Goal: Transaction & Acquisition: Purchase product/service

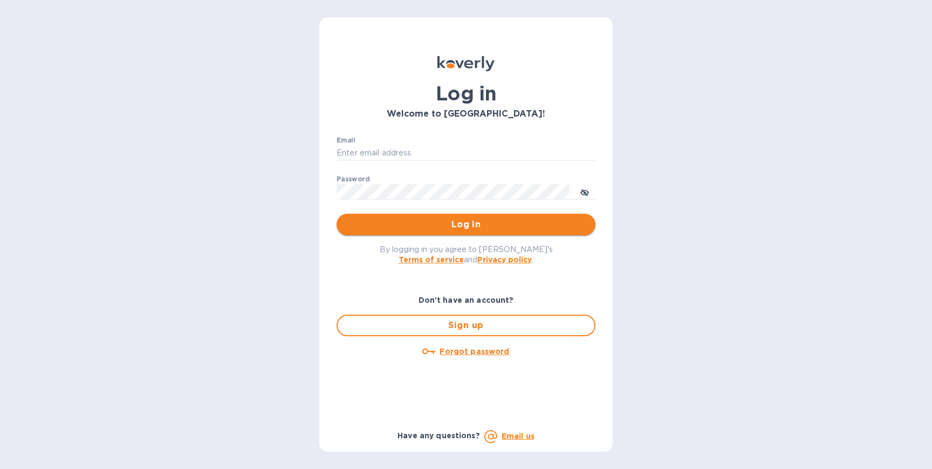
type input "[PERSON_NAME][EMAIL_ADDRESS][DOMAIN_NAME]"
click at [424, 228] on span "Log in" at bounding box center [466, 224] width 242 height 13
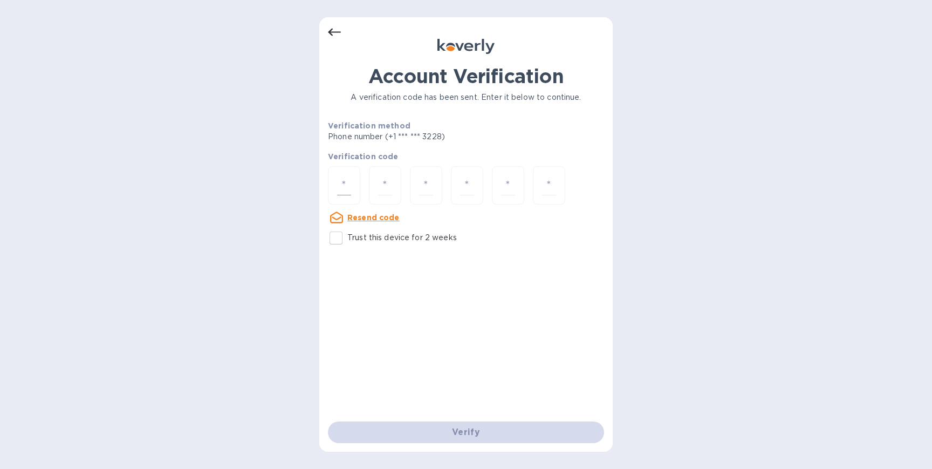
click at [340, 195] on div at bounding box center [344, 185] width 32 height 38
click at [338, 234] on input "Trust this device for 2 weeks" at bounding box center [336, 238] width 23 height 23
checkbox input "true"
click at [340, 188] on input "number" at bounding box center [344, 185] width 14 height 20
type input "2"
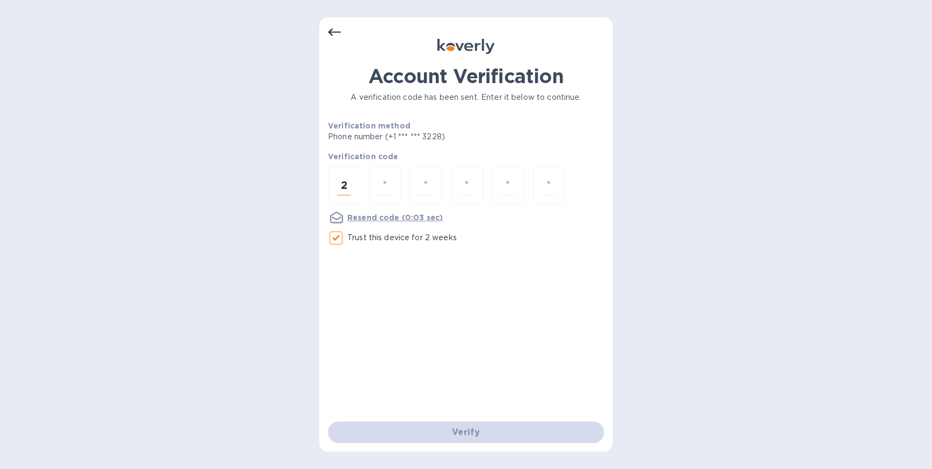
type input "3"
type input "8"
type input "2"
type input "1"
type input "3"
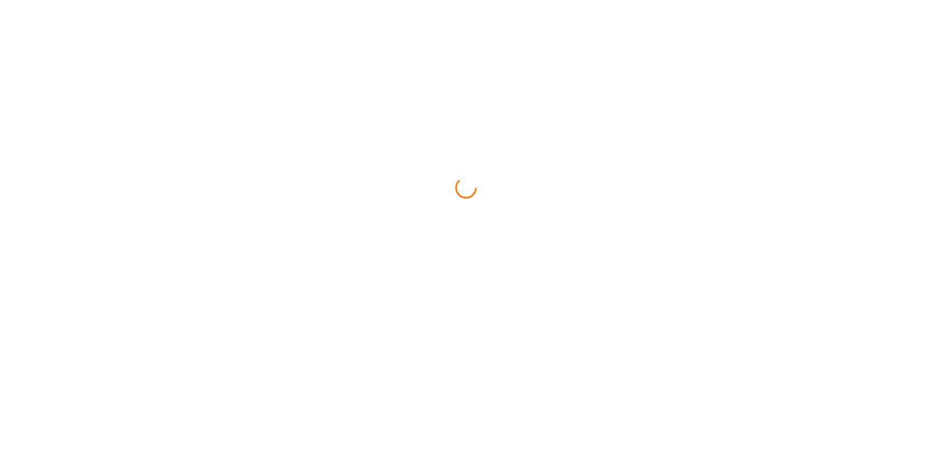
click at [432, 0] on html at bounding box center [466, 0] width 932 height 0
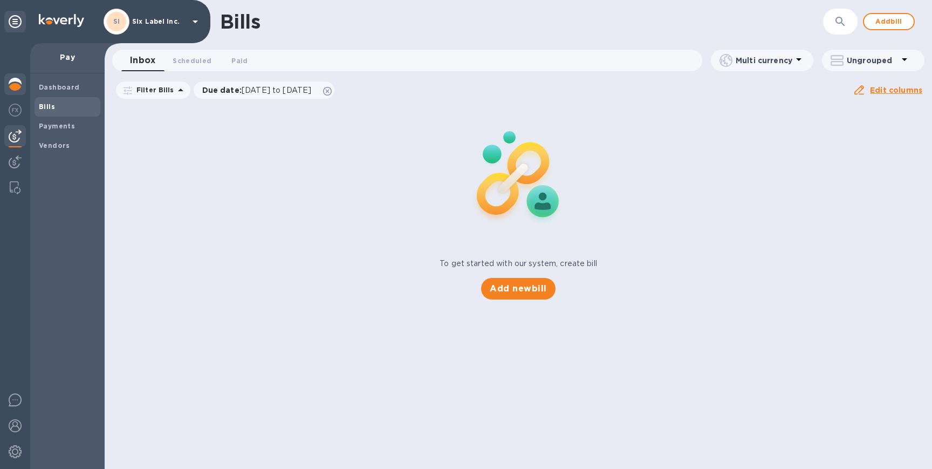
click at [19, 83] on img at bounding box center [15, 84] width 13 height 13
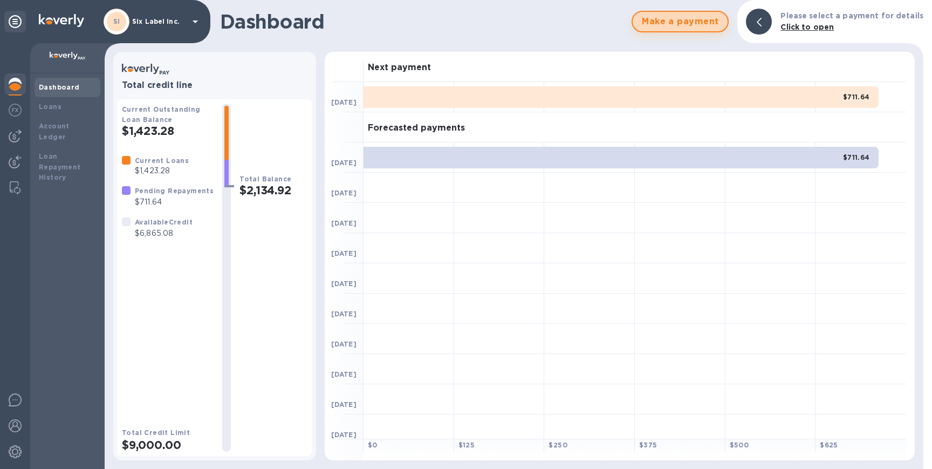
click at [671, 24] on span "Make a payment" at bounding box center [680, 21] width 78 height 13
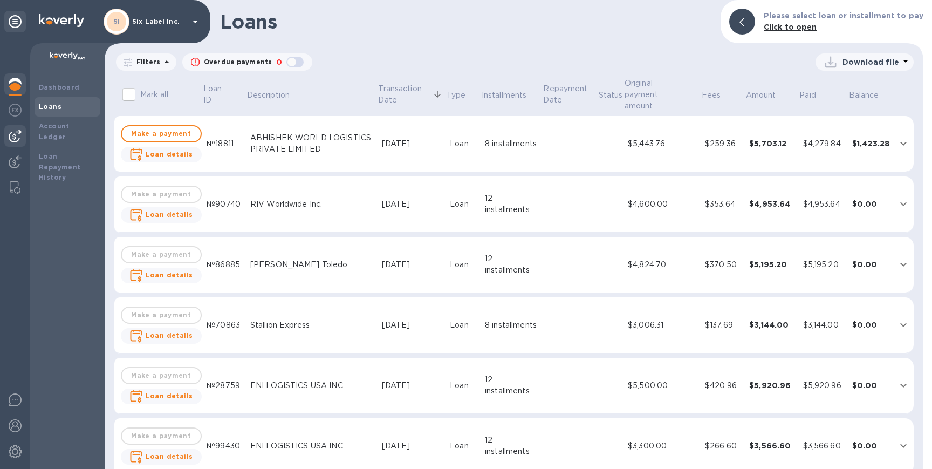
click at [16, 135] on img at bounding box center [15, 135] width 13 height 13
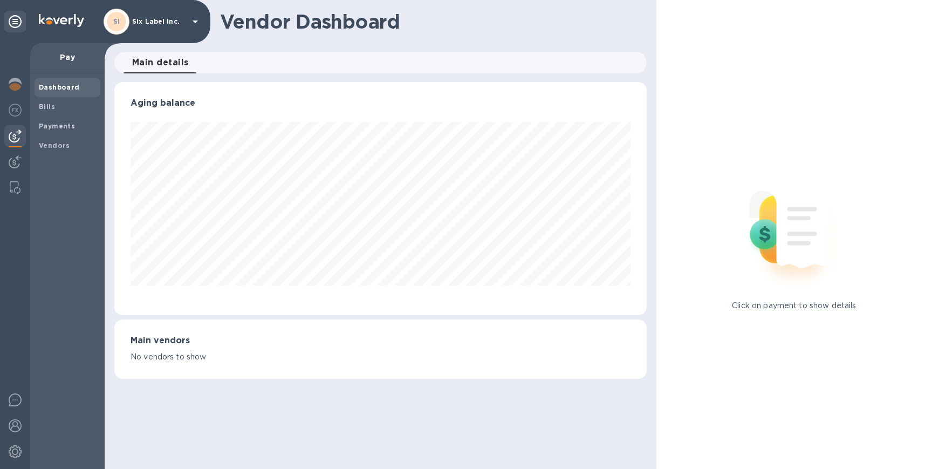
scroll to position [233, 532]
click at [46, 107] on b "Bills" at bounding box center [47, 106] width 16 height 8
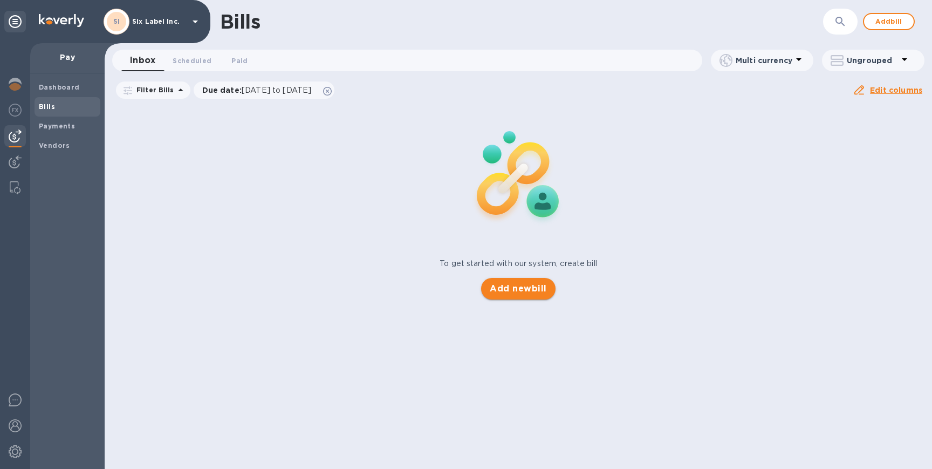
click at [510, 291] on span "Add new bill" at bounding box center [518, 288] width 57 height 13
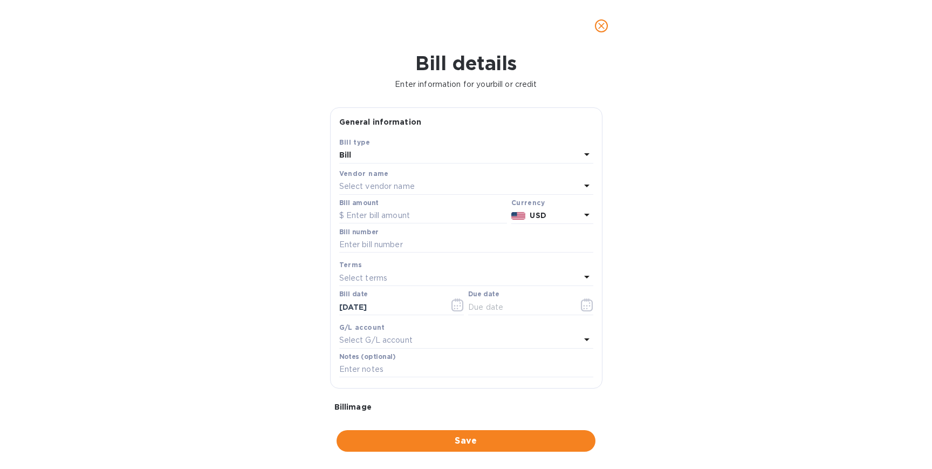
click at [413, 155] on div "Bill" at bounding box center [459, 155] width 241 height 15
click at [283, 181] on div "Bill details Enter information for your bill or credit General information Save…" at bounding box center [466, 260] width 932 height 417
click at [379, 186] on p "Select vendor name" at bounding box center [377, 186] width 76 height 11
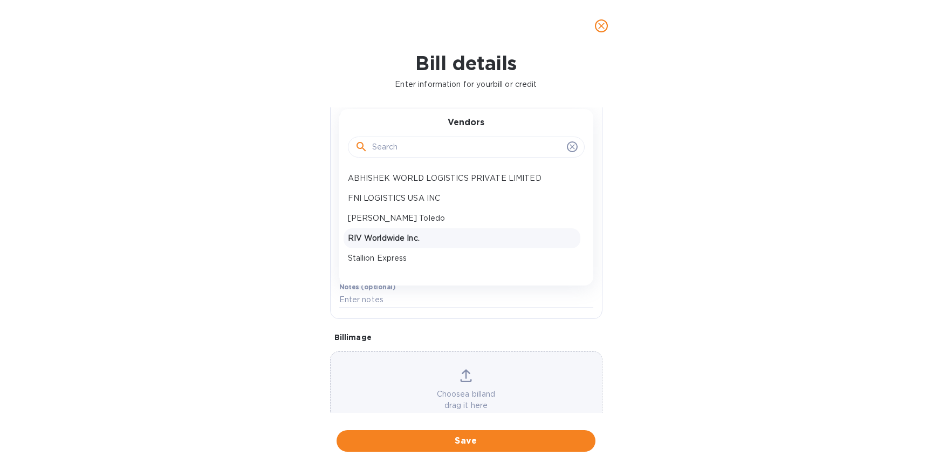
scroll to position [71, 0]
click at [378, 239] on p "RIV Worldwide Inc." at bounding box center [462, 236] width 228 height 11
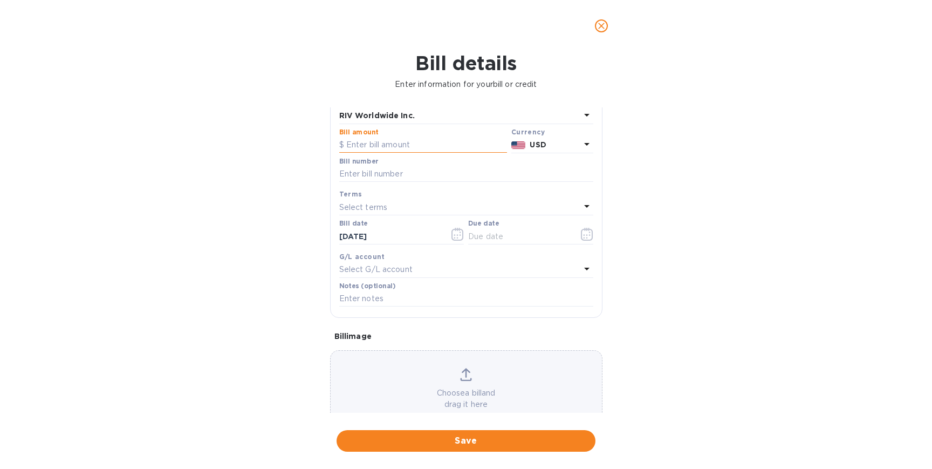
click at [391, 147] on input "text" at bounding box center [423, 145] width 168 height 16
type input "3,211"
click at [428, 176] on input "text" at bounding box center [466, 174] width 254 height 16
paste input "Recipient: Collapse Business Development Bank of Canada Recipient Name: Busines…"
type input "Recipient: Collapse Business Development Bank of Canada Recipient Name: Busines…"
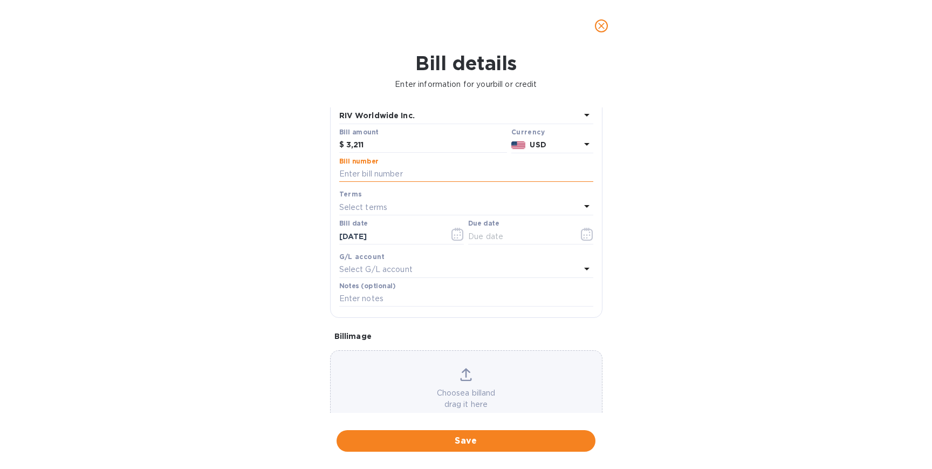
scroll to position [0, 0]
paste input "Recipient: Collapse Business Development Bank of Canada Recipient Name: Busines…"
type input "Recipient: Collapse Business Development Bank of Canada Recipient Name: Busines…"
paste input "3050 - 250721020409"
type input "3050 - 250721020409"
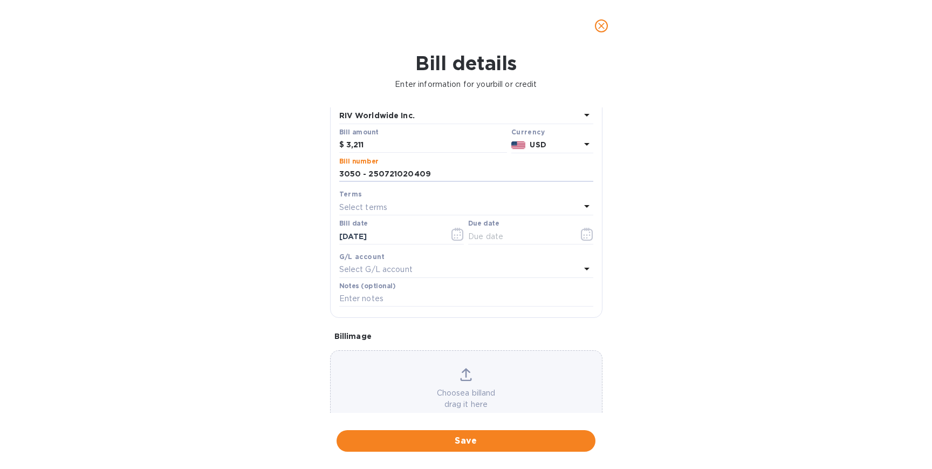
click at [381, 204] on p "Select terms" at bounding box center [363, 207] width 49 height 11
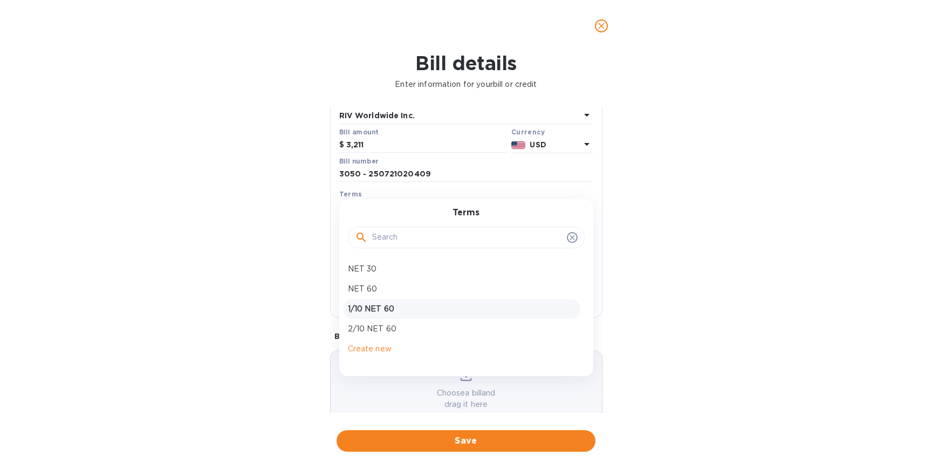
scroll to position [94, 0]
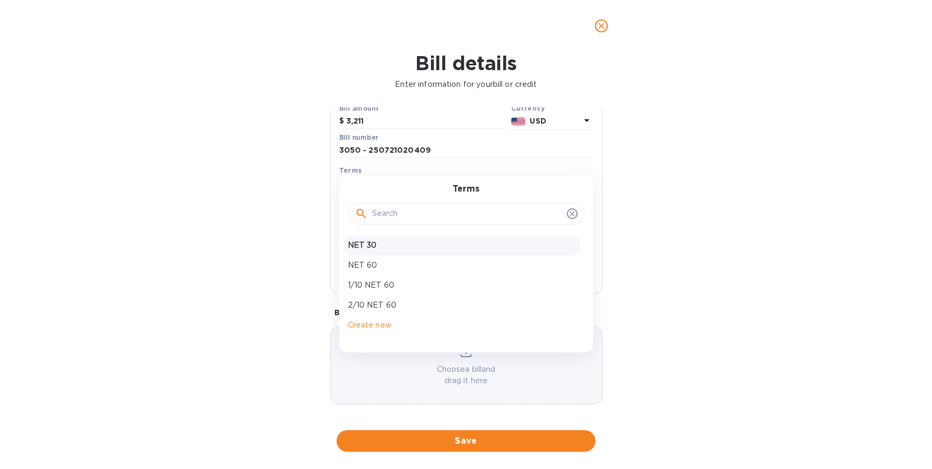
click at [369, 250] on div "NET 30" at bounding box center [462, 245] width 237 height 20
type input "[DATE]"
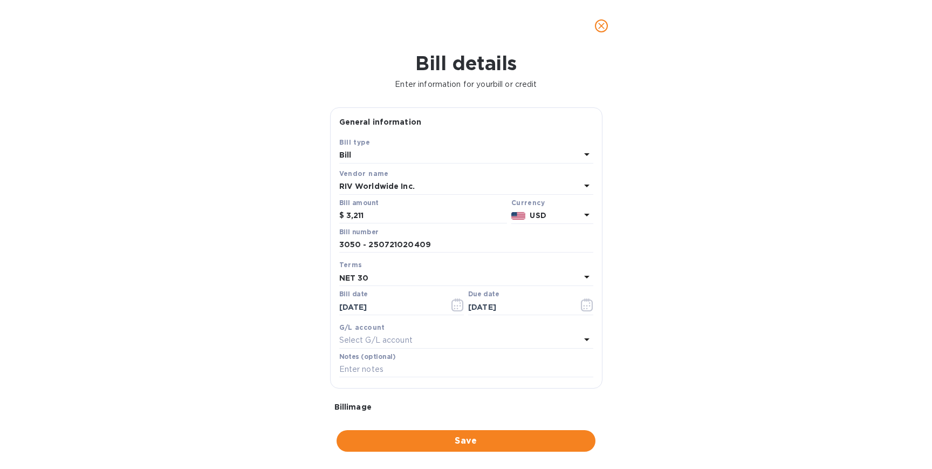
scroll to position [127, 0]
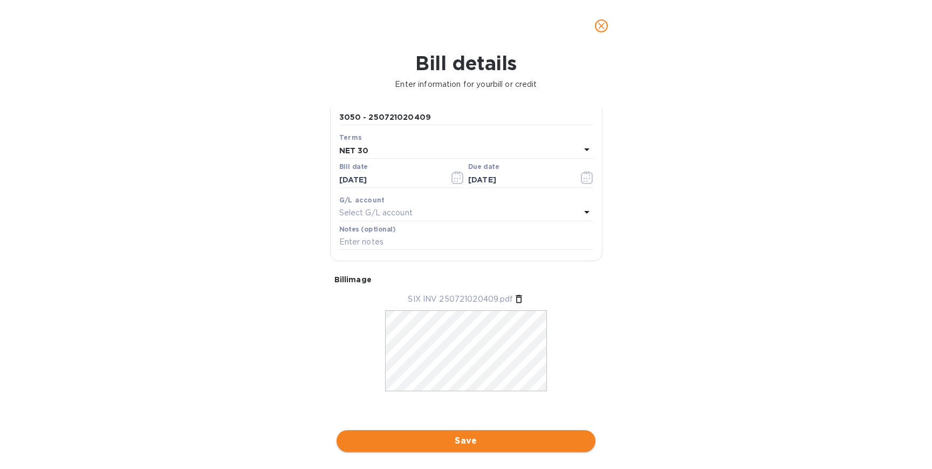
click at [483, 450] on button "Save" at bounding box center [466, 441] width 259 height 22
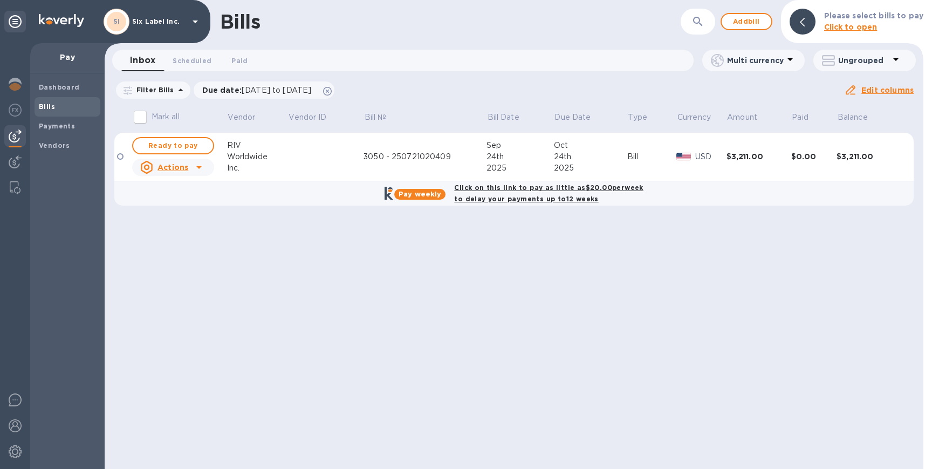
click at [208, 168] on div "Actions" at bounding box center [173, 167] width 86 height 22
click at [258, 153] on div "Worldwide" at bounding box center [257, 156] width 61 height 11
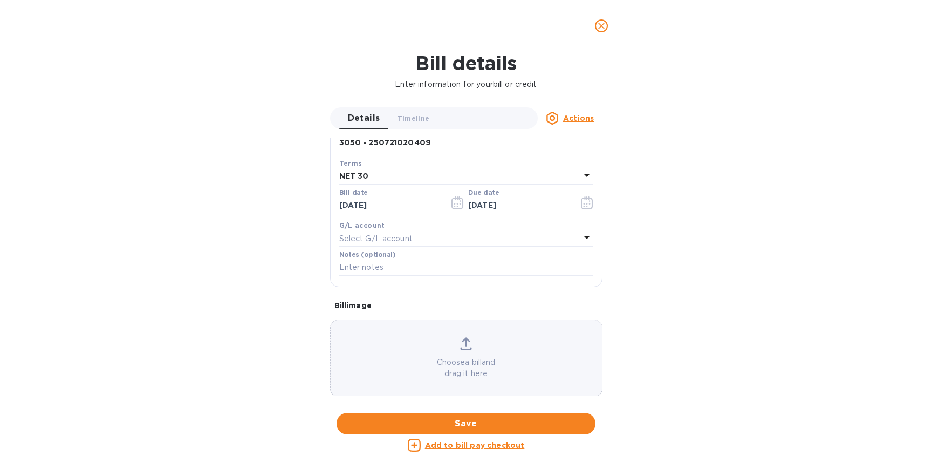
scroll to position [0, 0]
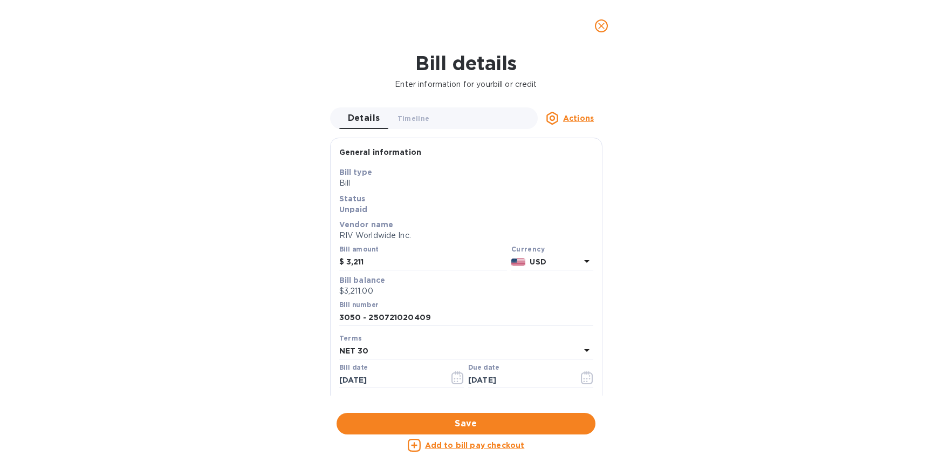
click at [481, 446] on u "Add to bill pay checkout" at bounding box center [475, 445] width 100 height 9
checkbox input "false"
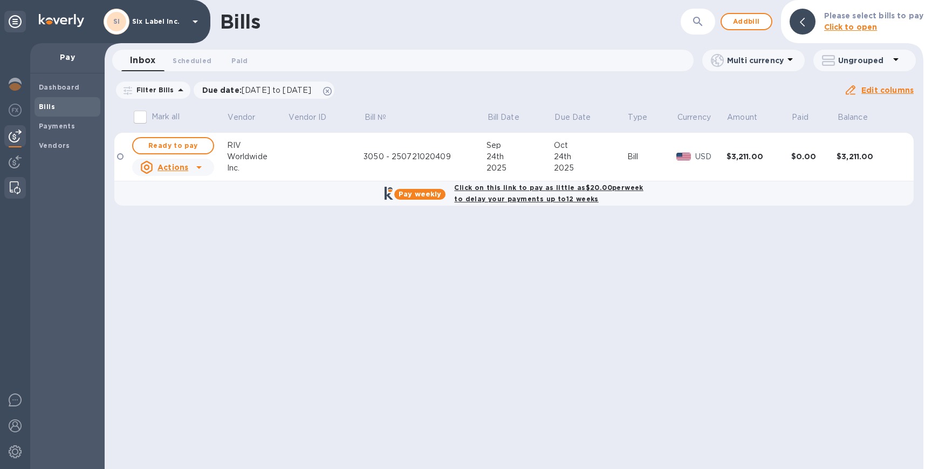
click at [16, 193] on img at bounding box center [15, 187] width 11 height 13
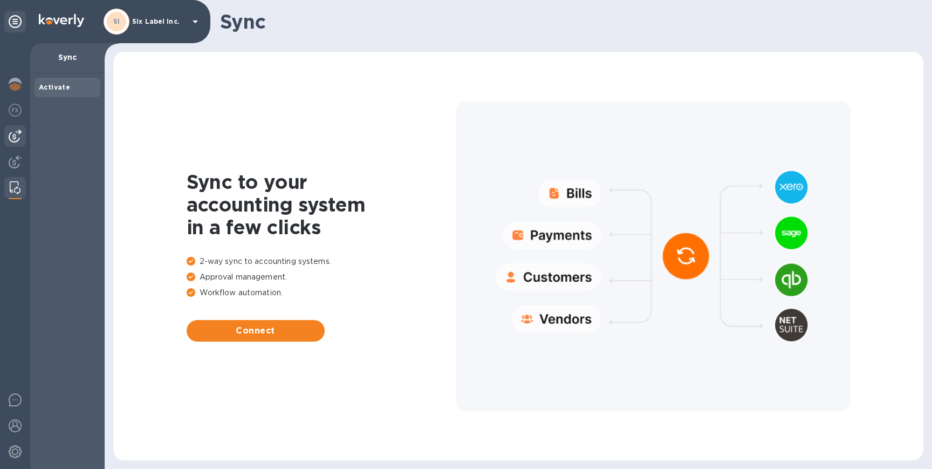
click at [13, 134] on img at bounding box center [15, 135] width 13 height 13
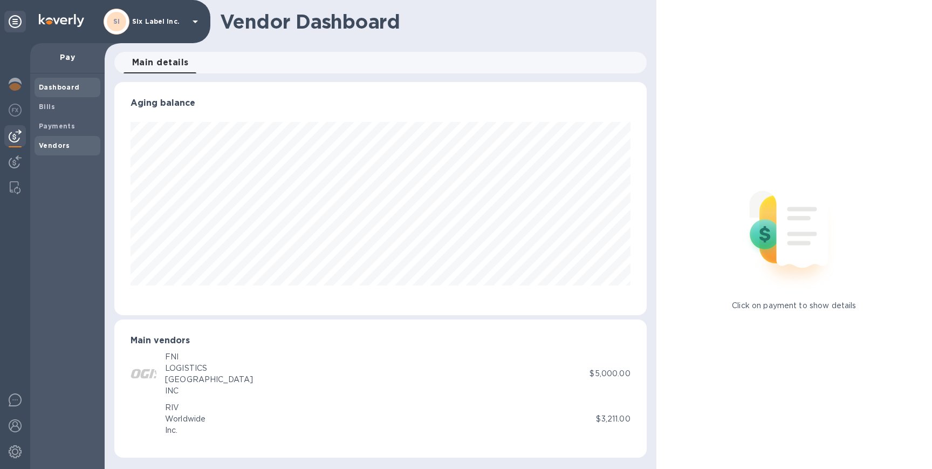
scroll to position [233, 532]
click at [61, 146] on b "Vendors" at bounding box center [54, 145] width 31 height 8
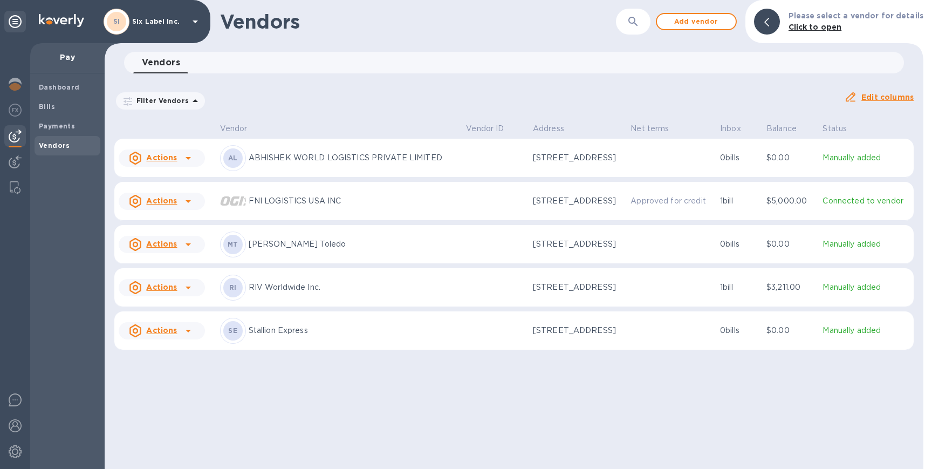
click at [242, 300] on div "RI" at bounding box center [233, 288] width 26 height 26
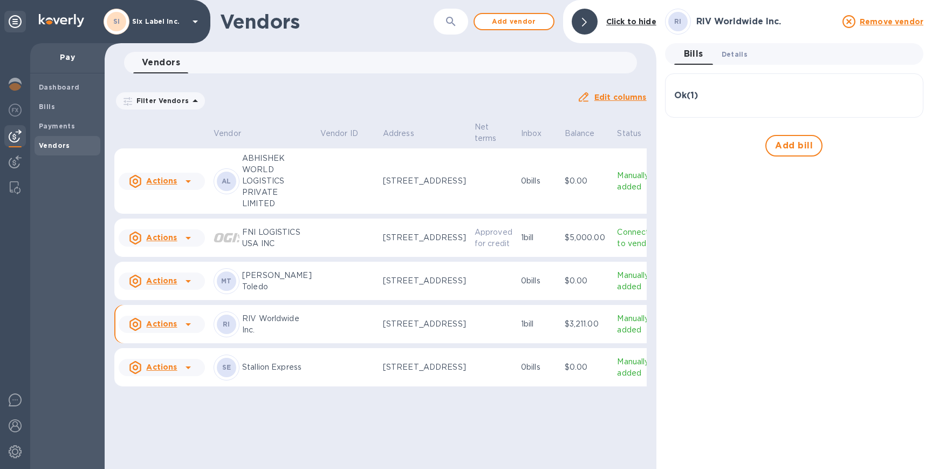
click at [729, 60] on button "Details 0" at bounding box center [734, 54] width 43 height 22
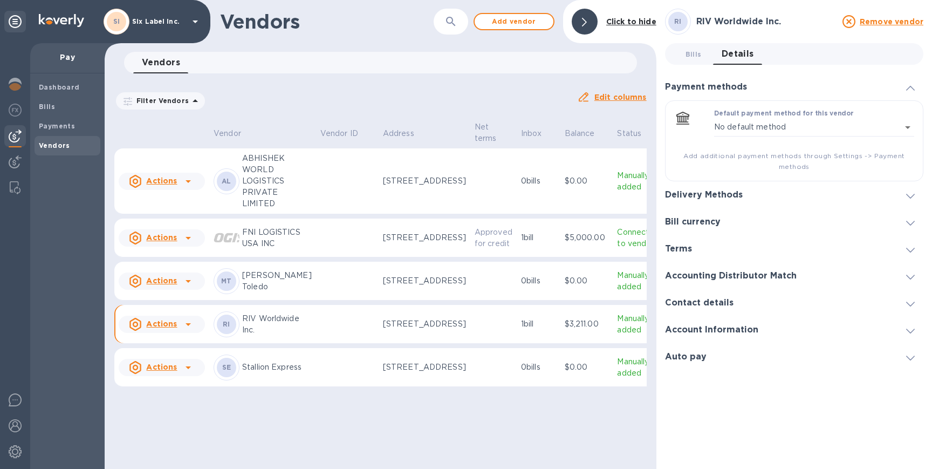
click at [714, 328] on h3 "Account Information" at bounding box center [711, 330] width 93 height 10
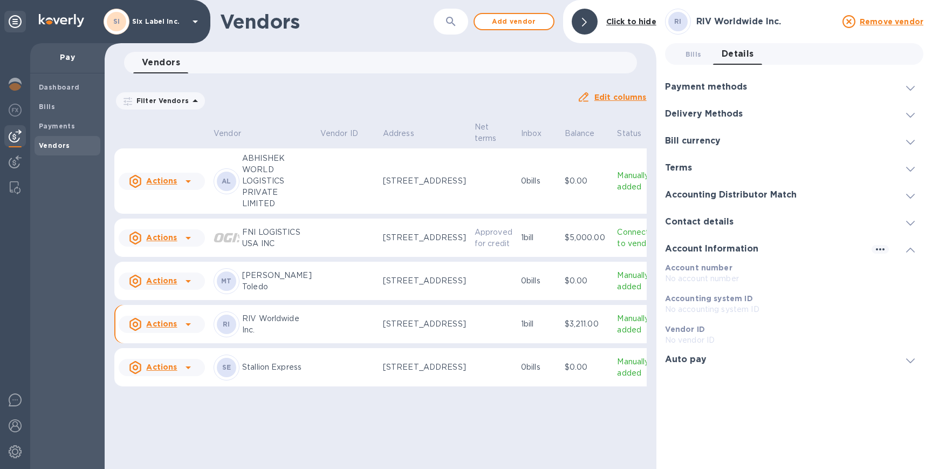
click at [752, 249] on h3 "Account Information" at bounding box center [711, 249] width 93 height 10
click at [735, 227] on div "Contact details" at bounding box center [794, 221] width 258 height 27
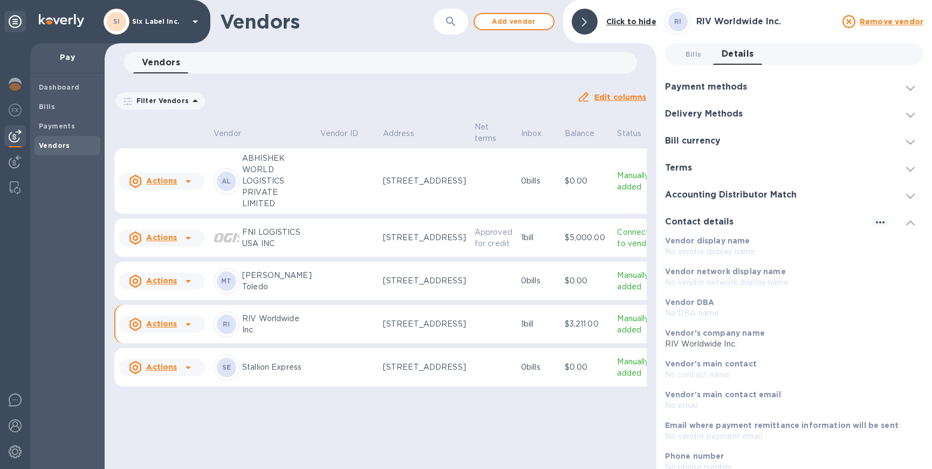
click at [735, 227] on div "Contact details" at bounding box center [794, 221] width 258 height 27
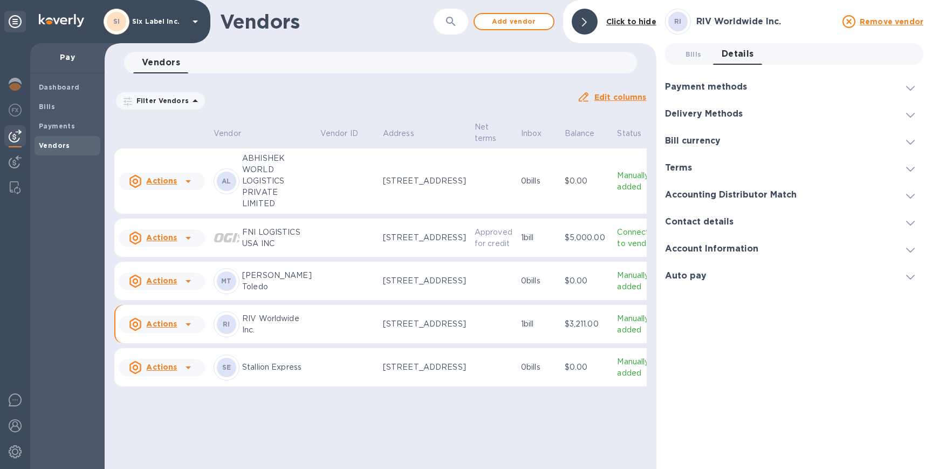
click at [735, 225] on div "Contact details" at bounding box center [703, 222] width 77 height 10
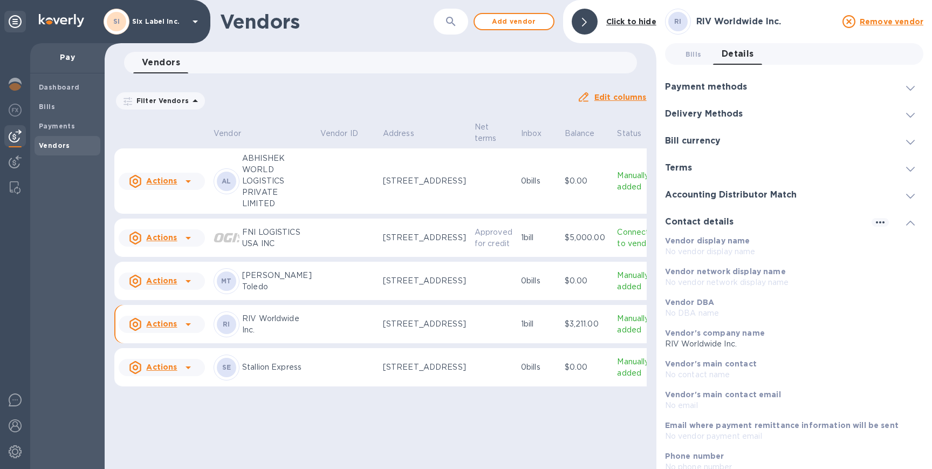
scroll to position [100, 0]
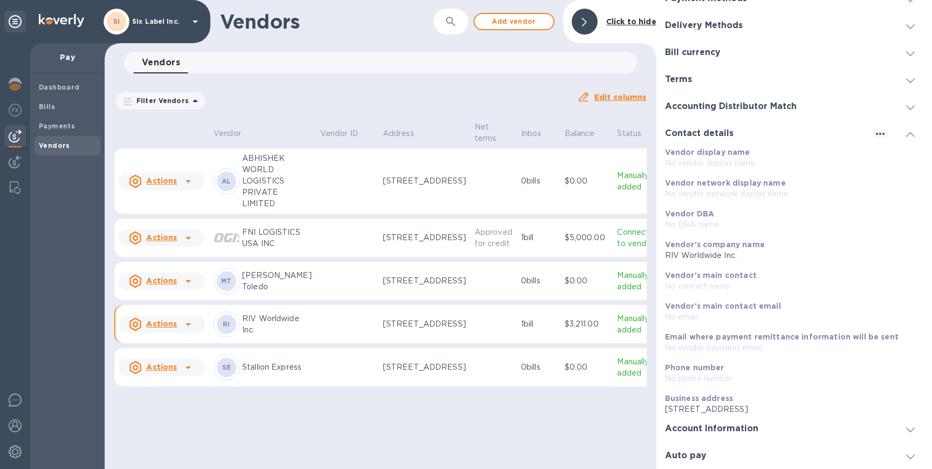
click at [739, 120] on div "Contact details" at bounding box center [794, 133] width 258 height 27
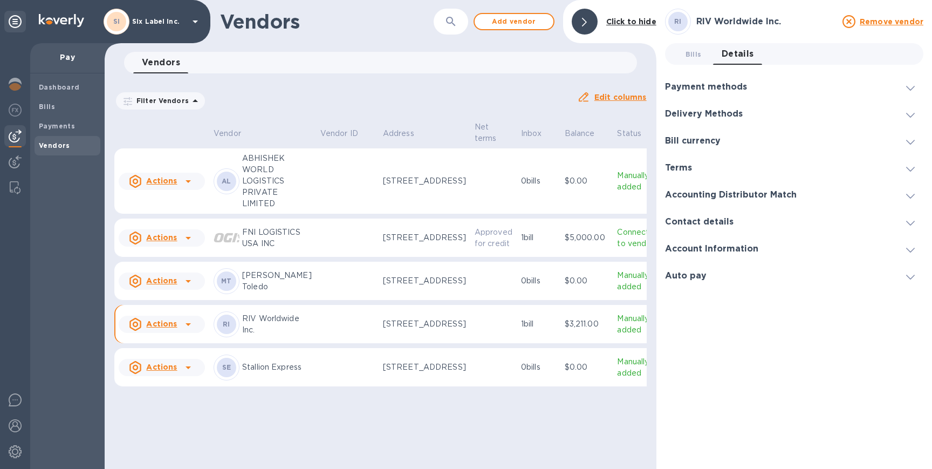
click at [719, 117] on h3 "Delivery Methods" at bounding box center [704, 114] width 78 height 10
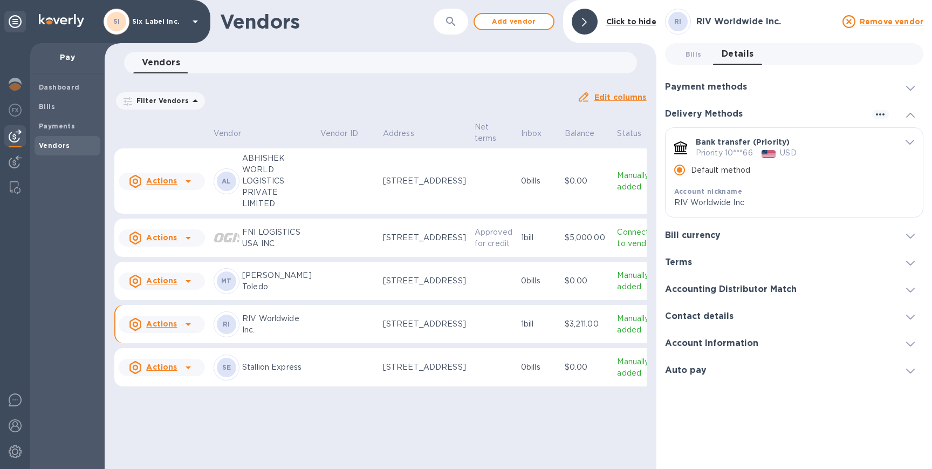
click at [719, 116] on h3 "Delivery Methods" at bounding box center [704, 114] width 78 height 10
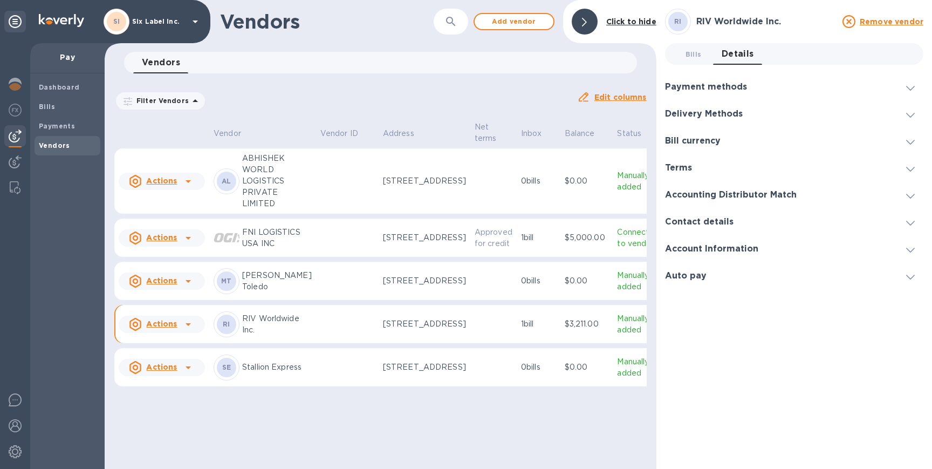
click at [714, 83] on h3 "Payment methods" at bounding box center [706, 87] width 82 height 10
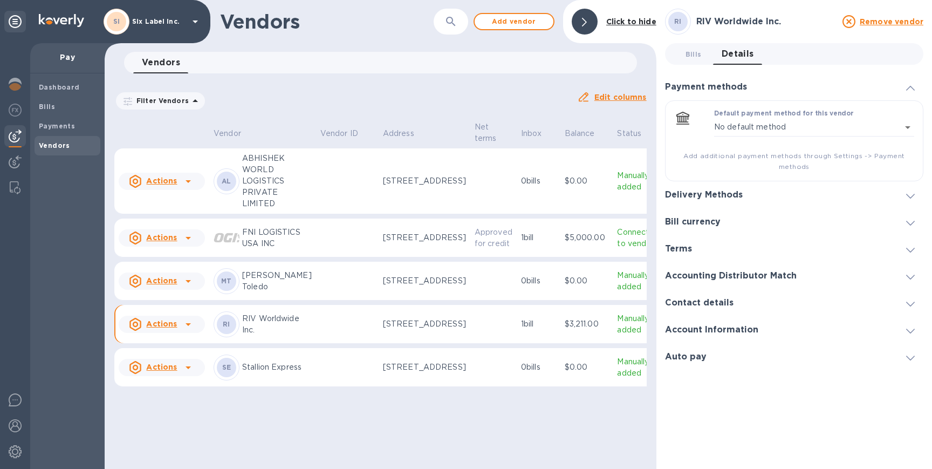
click at [714, 83] on h3 "Payment methods" at bounding box center [706, 87] width 82 height 10
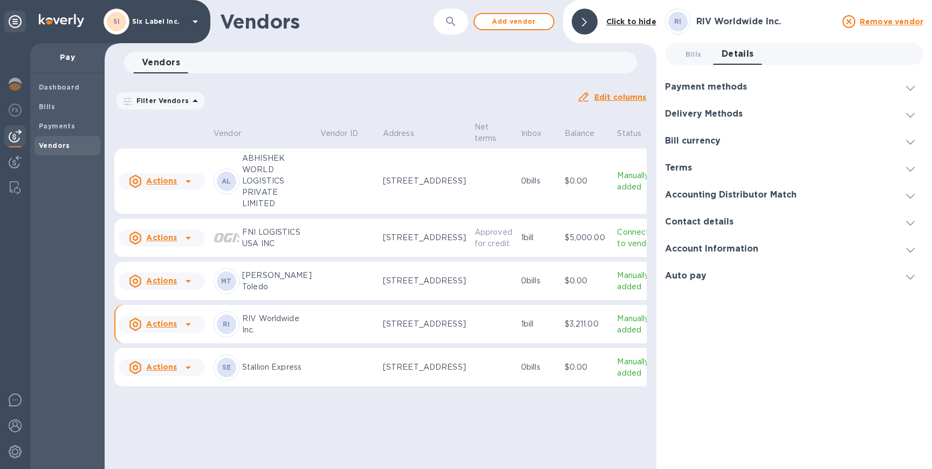
click at [698, 246] on h3 "Account Information" at bounding box center [711, 249] width 93 height 10
click at [735, 275] on p "No account number" at bounding box center [794, 278] width 258 height 11
click at [880, 246] on icon "button" at bounding box center [880, 249] width 13 height 13
click at [893, 269] on p "Edit" at bounding box center [892, 270] width 17 height 11
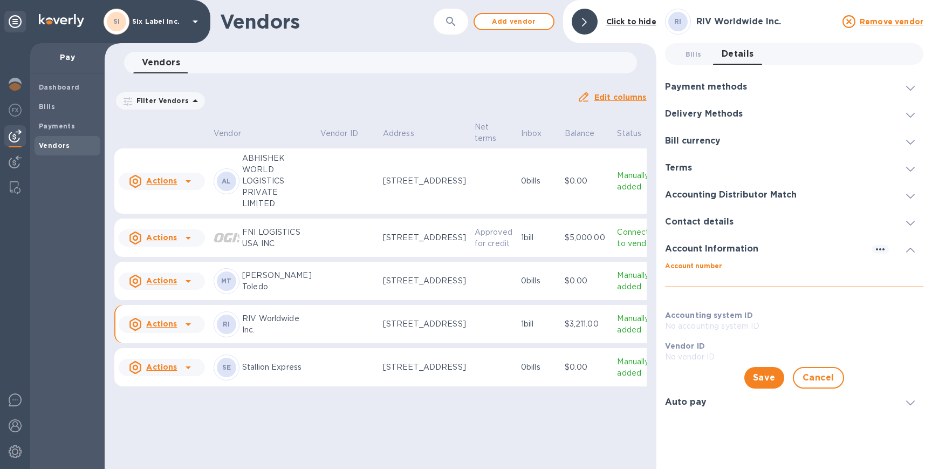
click at [728, 280] on input "Account number" at bounding box center [794, 279] width 258 height 16
paste input "821872527"
type input "821872527"
click at [762, 375] on span "Save" at bounding box center [764, 377] width 23 height 13
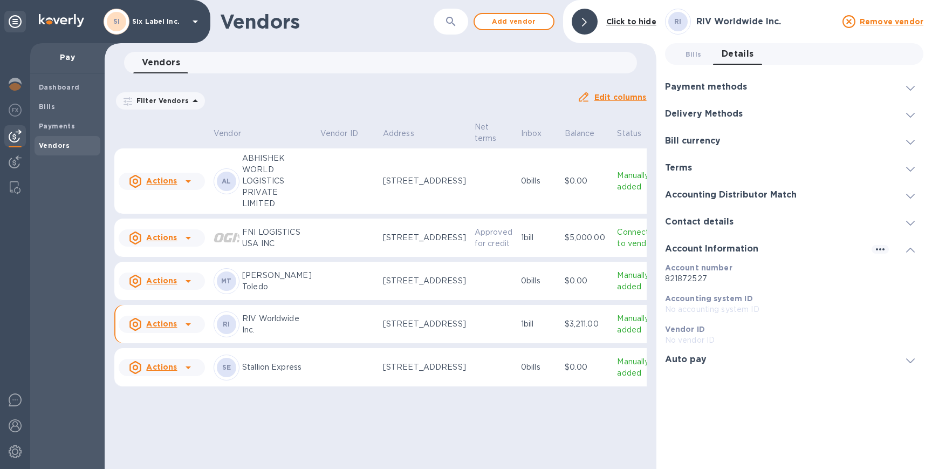
click at [742, 359] on div at bounding box center [802, 359] width 174 height 1
click at [763, 280] on div "Auto pay" at bounding box center [794, 275] width 258 height 27
click at [752, 221] on div "Contact details" at bounding box center [794, 221] width 258 height 27
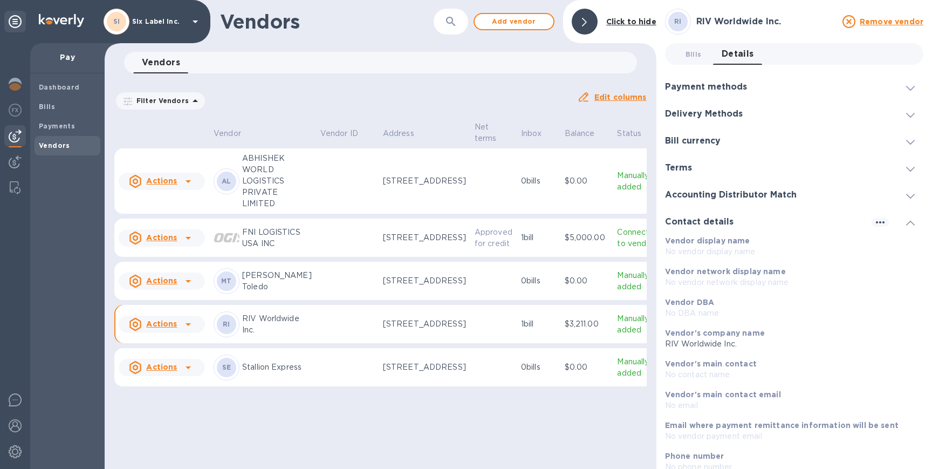
click at [752, 221] on div "Contact details" at bounding box center [794, 221] width 258 height 27
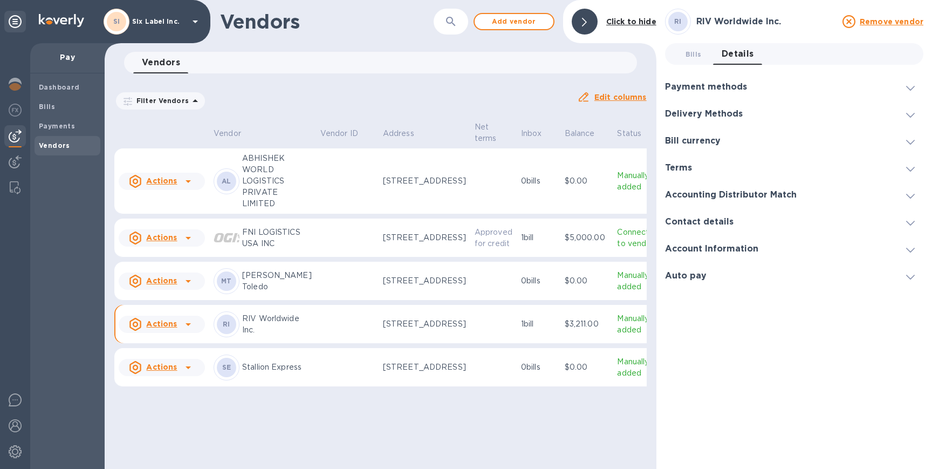
click at [705, 168] on div "Terms" at bounding box center [794, 167] width 258 height 27
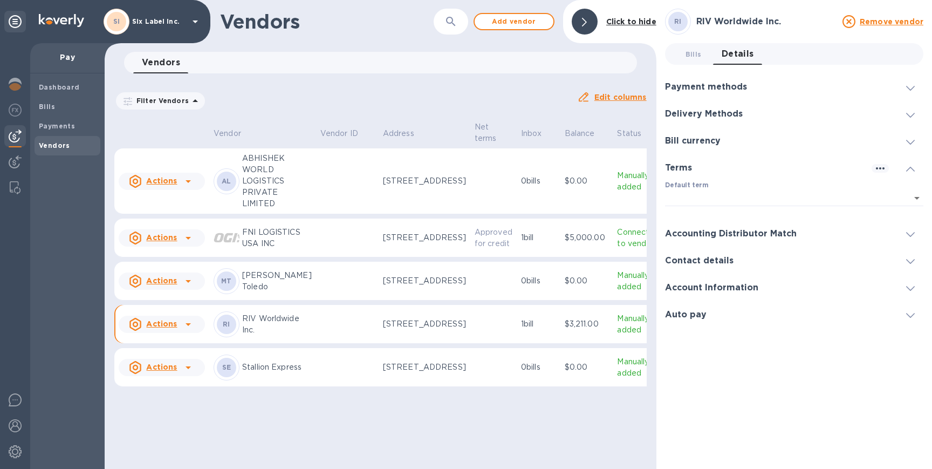
click at [705, 168] on div "Terms" at bounding box center [794, 167] width 258 height 27
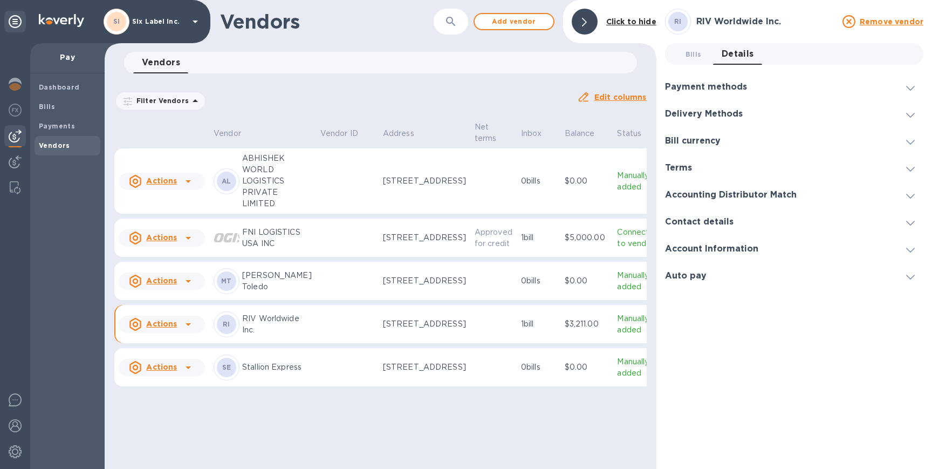
click at [586, 23] on icon at bounding box center [584, 22] width 5 height 9
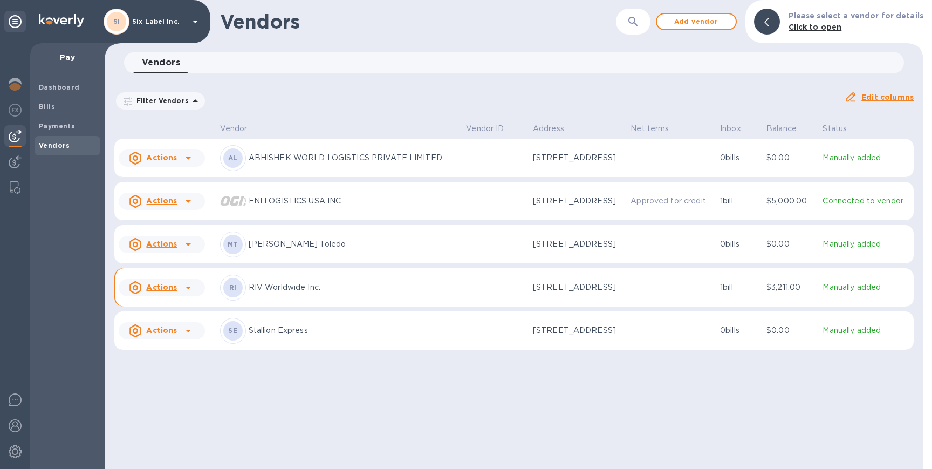
click at [255, 293] on p "RIV Worldwide Inc." at bounding box center [353, 287] width 209 height 11
click at [233, 291] on b "RI" at bounding box center [233, 287] width 8 height 8
click at [10, 88] on img at bounding box center [15, 84] width 13 height 13
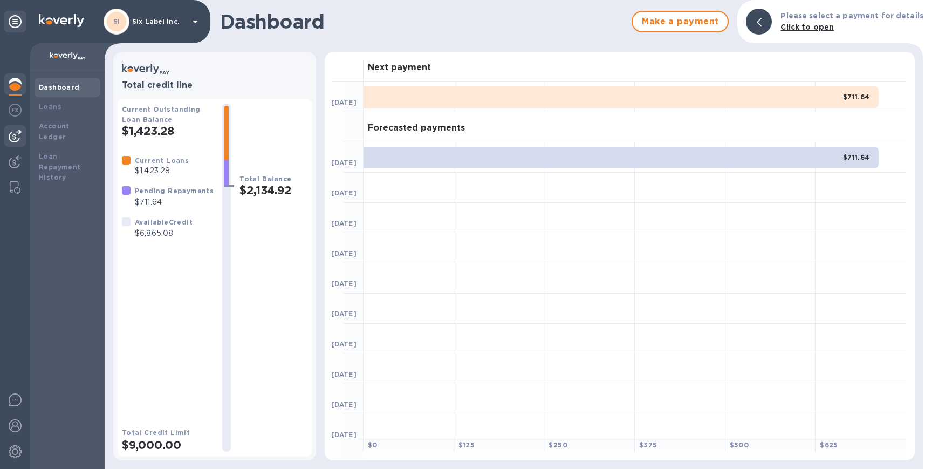
click at [12, 135] on img at bounding box center [15, 135] width 13 height 13
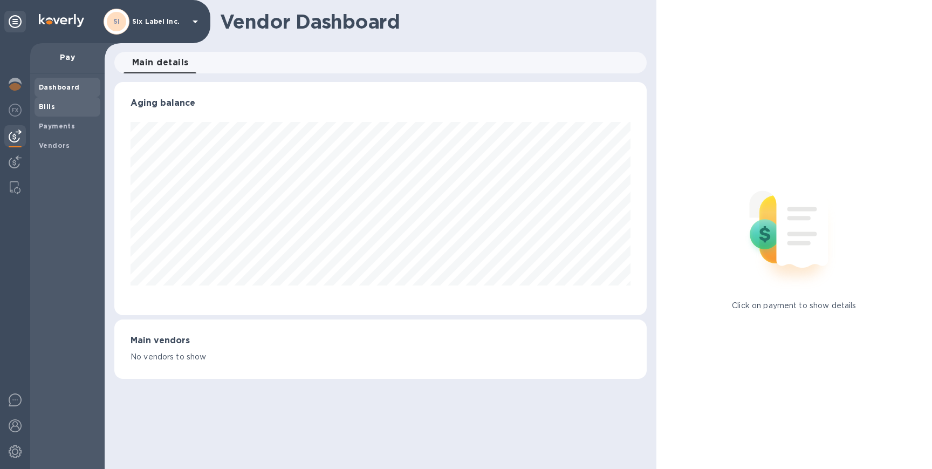
scroll to position [233, 532]
click at [55, 112] on div "Bills" at bounding box center [68, 106] width 66 height 19
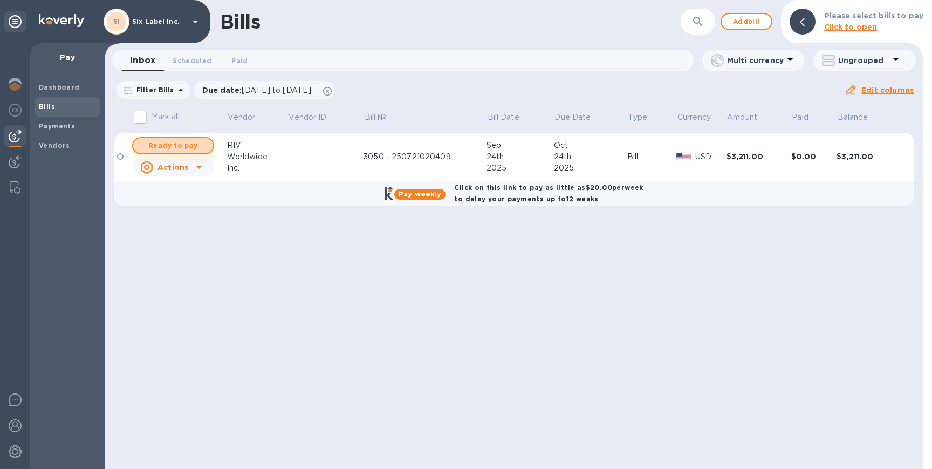
click at [196, 147] on span "Ready to pay" at bounding box center [173, 145] width 63 height 13
checkbox input "true"
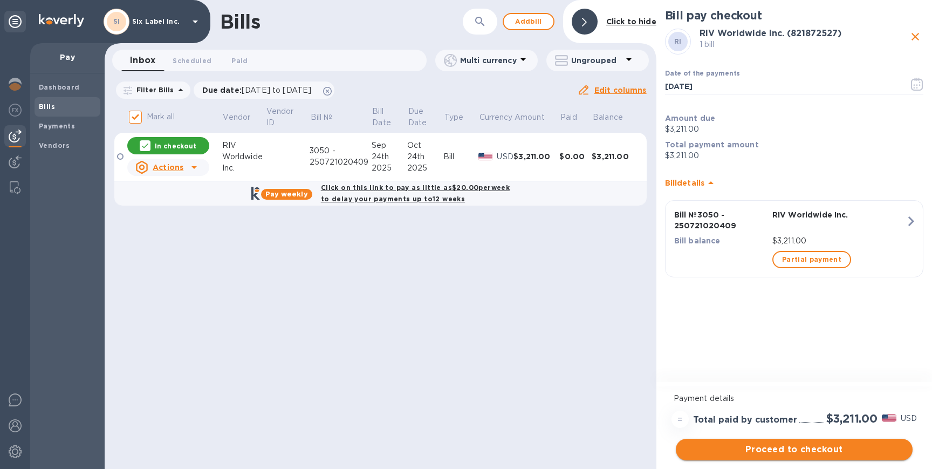
click at [791, 450] on span "Proceed to checkout" at bounding box center [794, 449] width 220 height 13
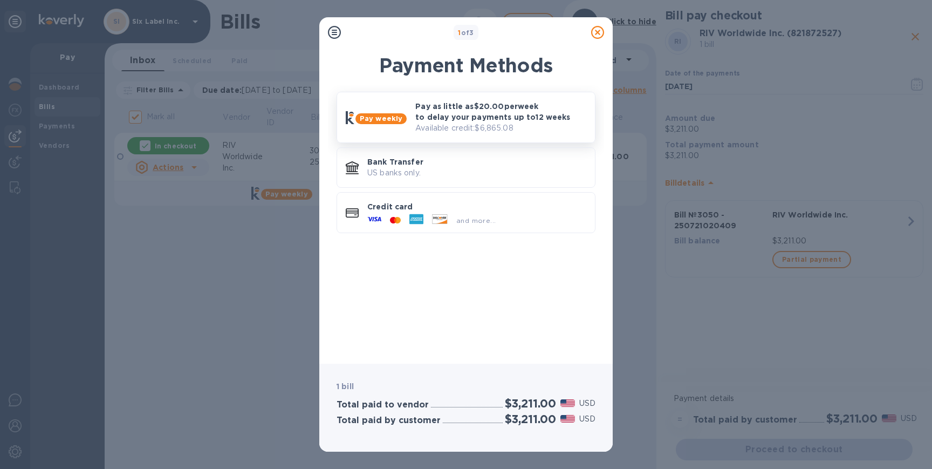
click at [490, 114] on p "Pay as little as $20.00 per week to delay your payments up to 12 weeks" at bounding box center [500, 112] width 171 height 22
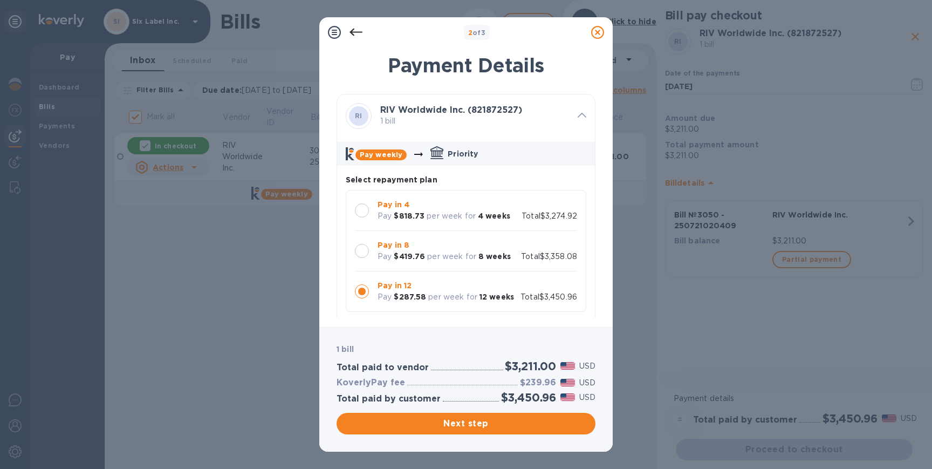
click at [502, 248] on p "Pay in 8" at bounding box center [444, 244] width 133 height 11
click at [494, 212] on b "4 weeks" at bounding box center [494, 215] width 32 height 9
click at [479, 252] on b "8 weeks" at bounding box center [494, 256] width 32 height 9
click at [485, 424] on span "Next step" at bounding box center [466, 423] width 242 height 13
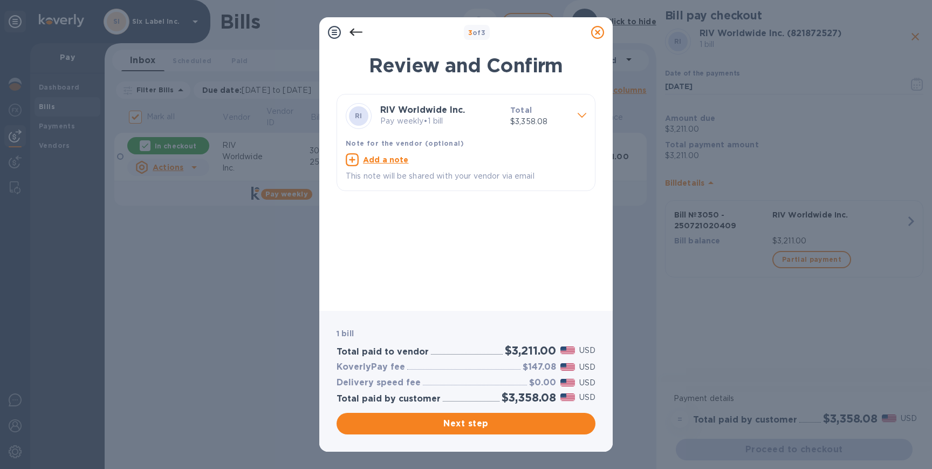
click at [579, 120] on div at bounding box center [581, 116] width 17 height 19
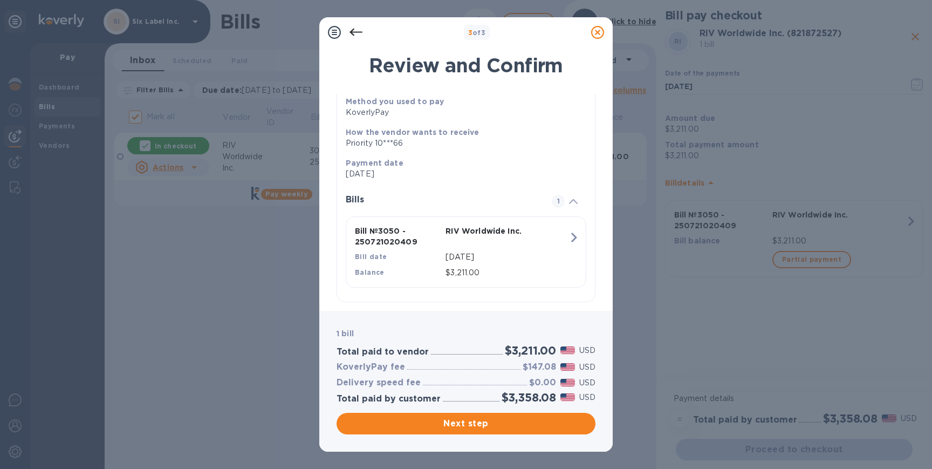
click at [352, 32] on icon at bounding box center [355, 33] width 13 height 8
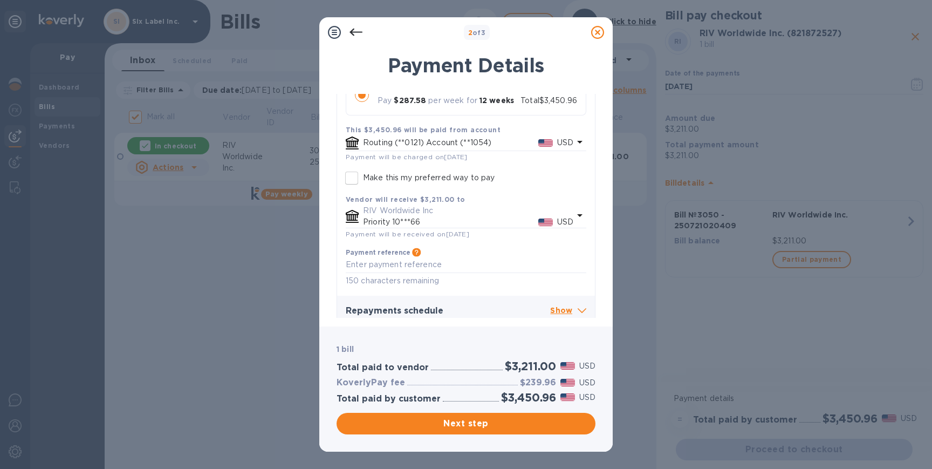
scroll to position [203, 0]
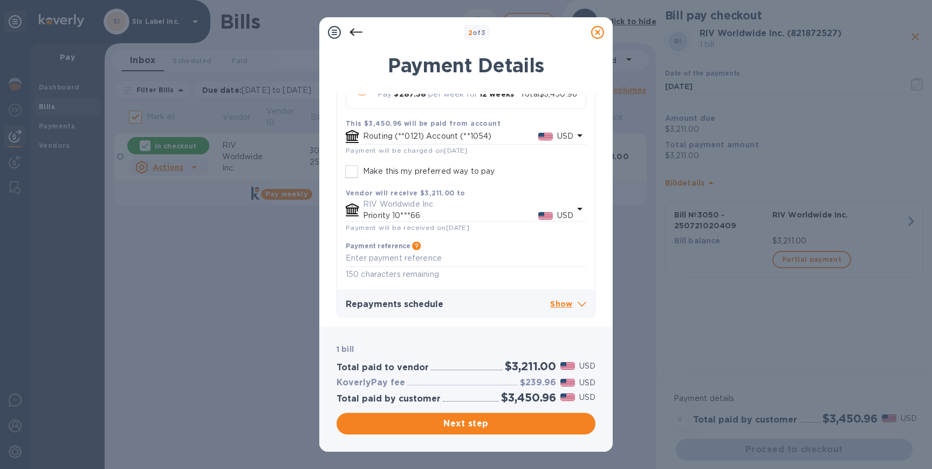
click at [437, 216] on p "Priority 10***66" at bounding box center [450, 215] width 175 height 11
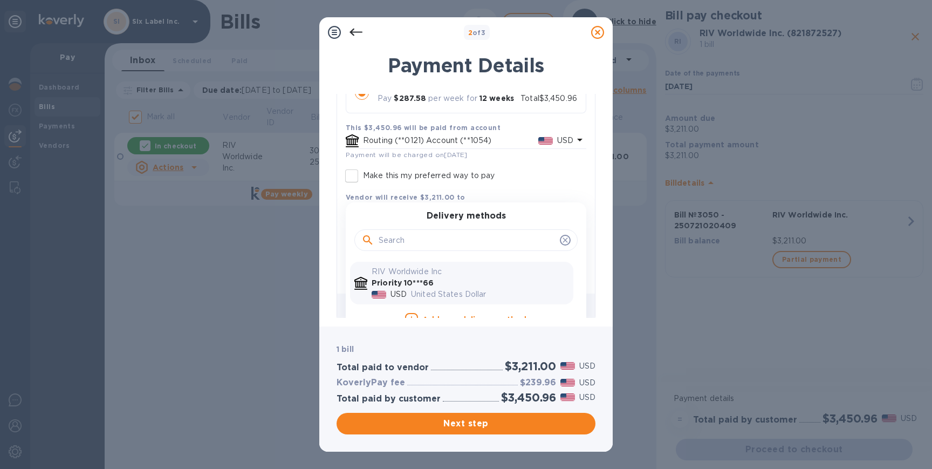
scroll to position [213, 0]
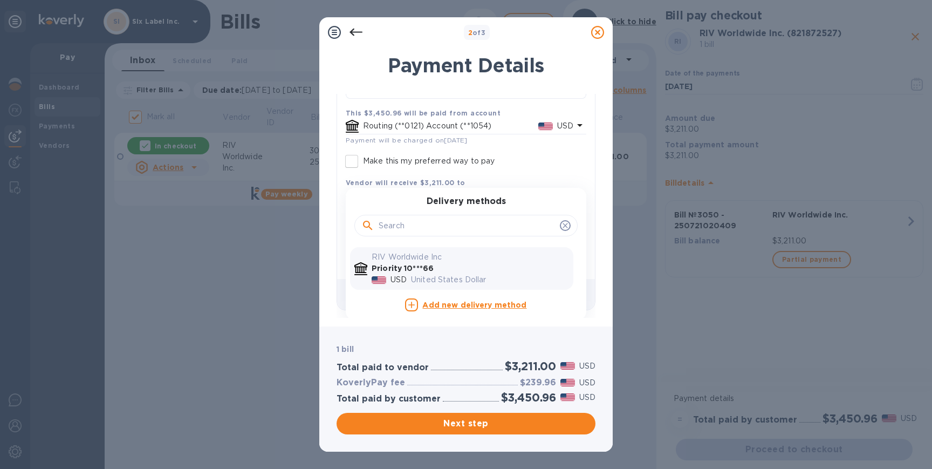
click at [464, 303] on b "Add new delivery method" at bounding box center [474, 304] width 104 height 9
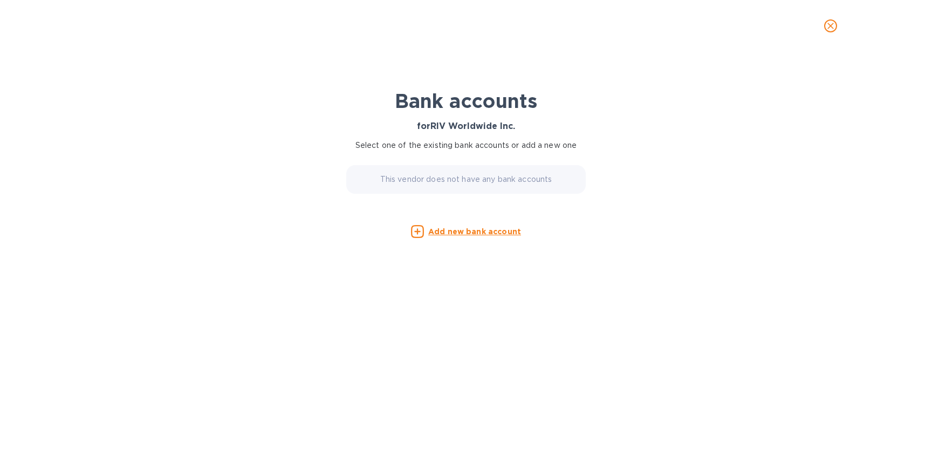
scroll to position [203, 0]
click at [470, 230] on u "Add new bank account" at bounding box center [474, 231] width 93 height 9
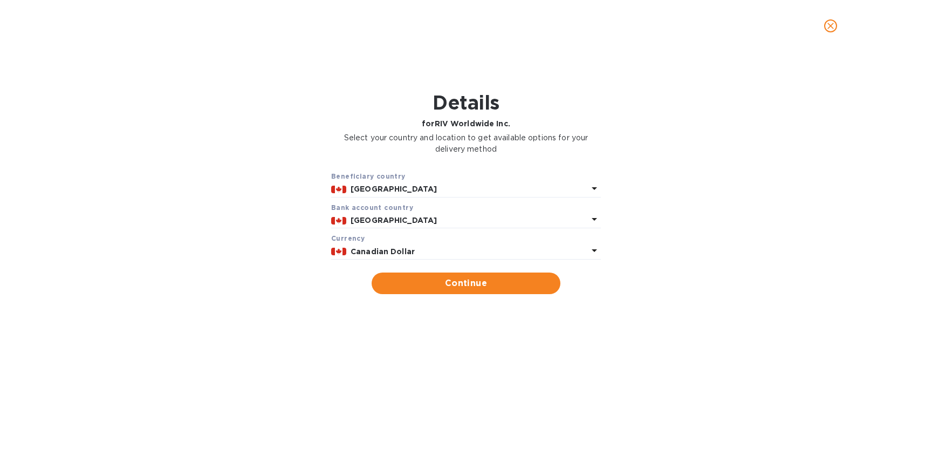
click at [432, 189] on p "[GEOGRAPHIC_DATA]" at bounding box center [469, 188] width 237 height 11
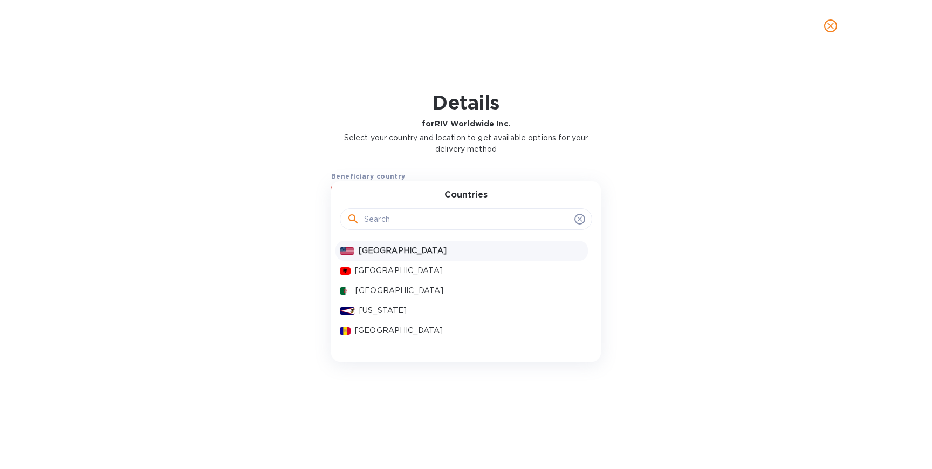
click at [402, 248] on p "[GEOGRAPHIC_DATA]" at bounding box center [471, 250] width 225 height 11
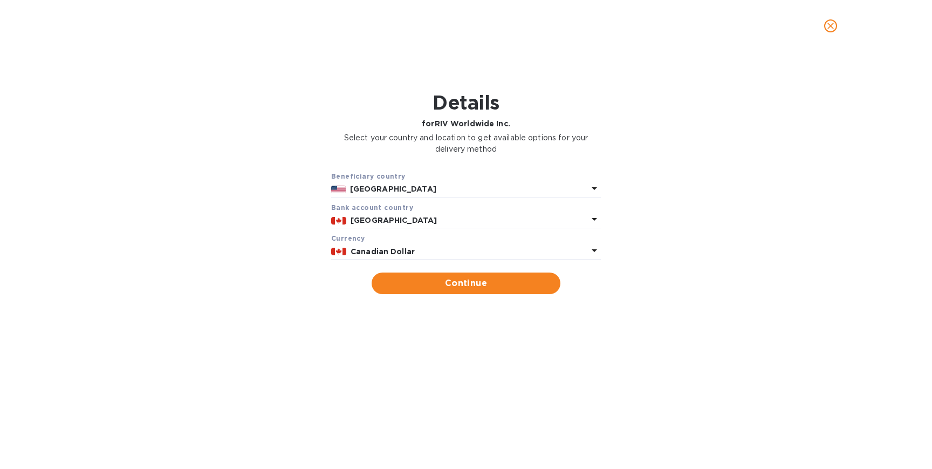
click at [443, 217] on p "[GEOGRAPHIC_DATA]" at bounding box center [469, 220] width 237 height 11
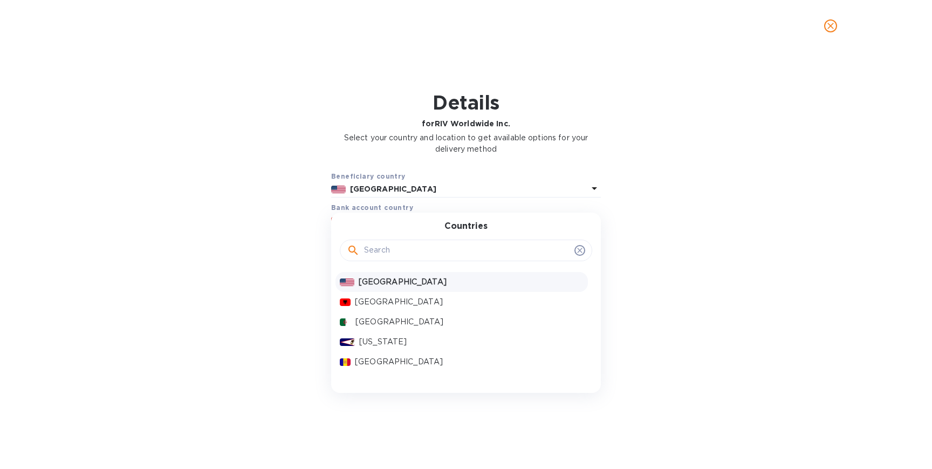
click at [401, 287] on div "[GEOGRAPHIC_DATA]" at bounding box center [470, 282] width 229 height 16
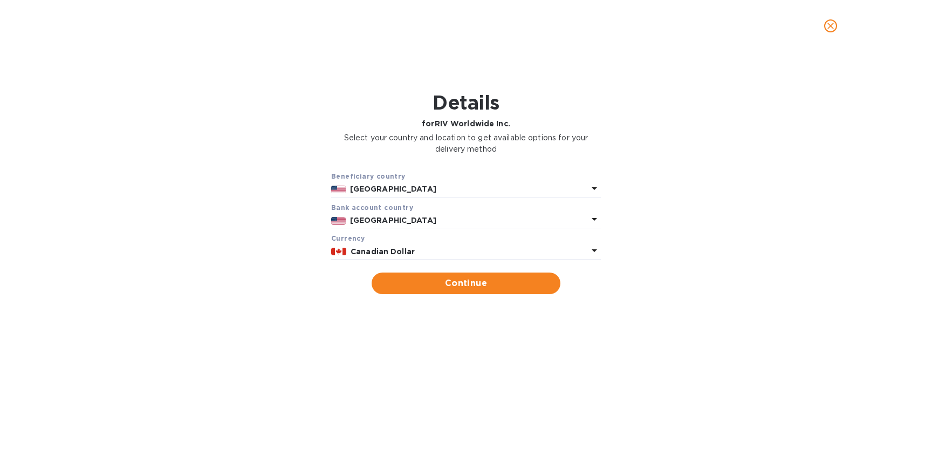
click at [412, 251] on b "Canadian Dollar" at bounding box center [383, 251] width 64 height 9
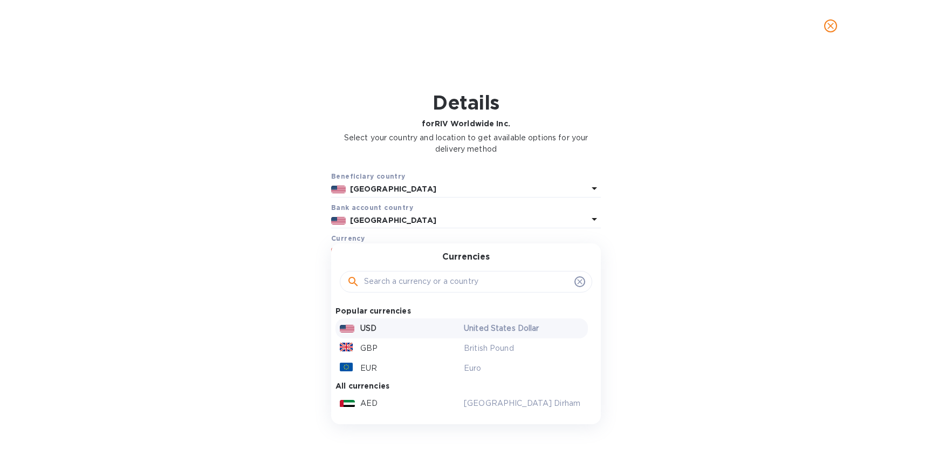
click at [385, 324] on div "USD" at bounding box center [400, 328] width 124 height 16
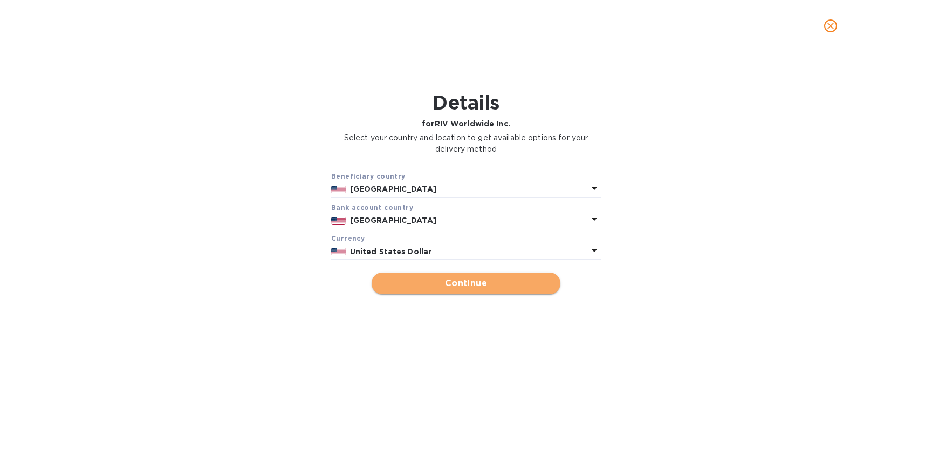
click at [420, 286] on button "Continue" at bounding box center [466, 283] width 189 height 22
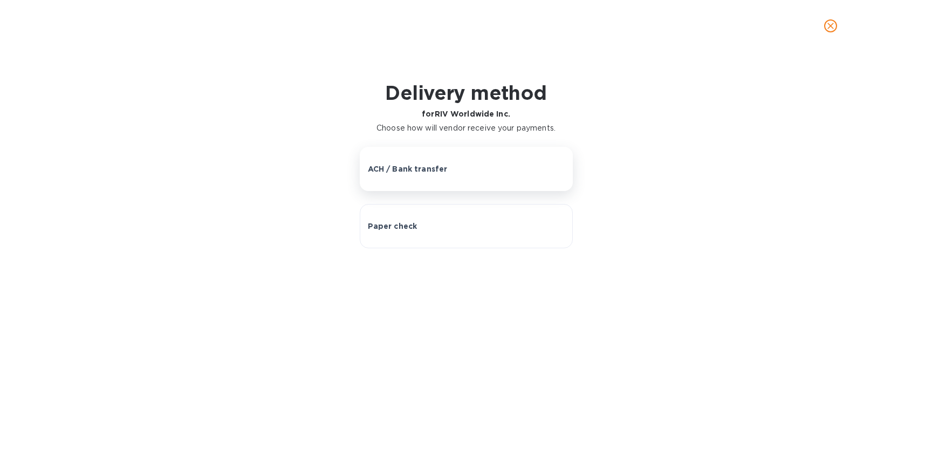
click at [422, 166] on p "ACH / Bank transfer" at bounding box center [408, 168] width 80 height 11
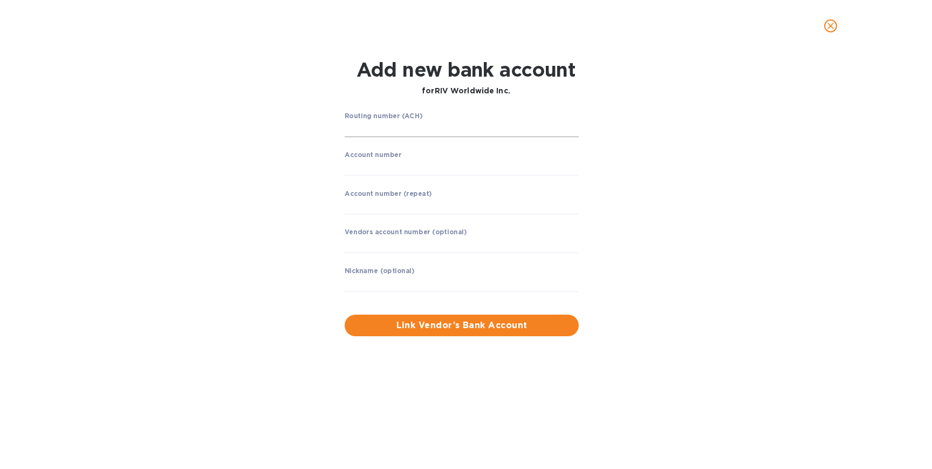
click at [402, 134] on input "string" at bounding box center [462, 129] width 234 height 16
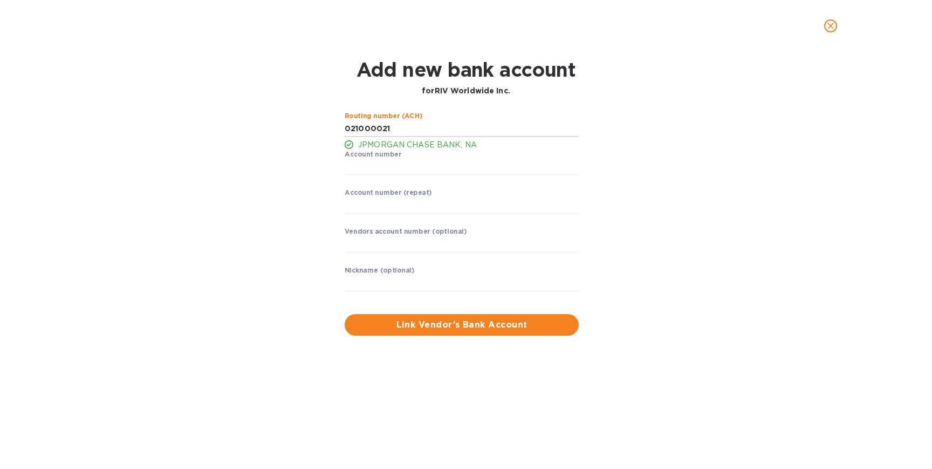
type input "021000021"
click at [392, 187] on p "​" at bounding box center [462, 182] width 234 height 12
click at [386, 174] on input "string" at bounding box center [462, 167] width 234 height 16
click at [410, 166] on input "string" at bounding box center [462, 167] width 234 height 16
type input "821872527"
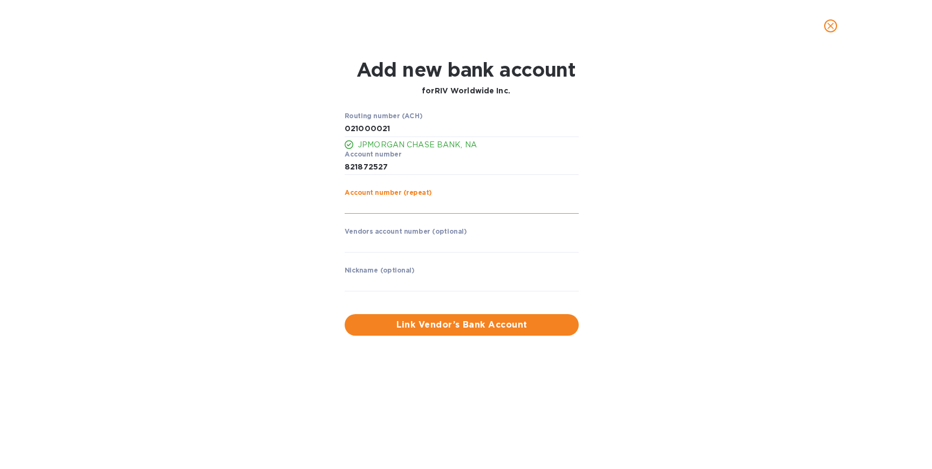
click at [388, 206] on input "string" at bounding box center [462, 205] width 234 height 16
click at [396, 164] on input "string" at bounding box center [462, 167] width 234 height 16
click at [393, 200] on input "string" at bounding box center [462, 205] width 234 height 16
type input "821872527"
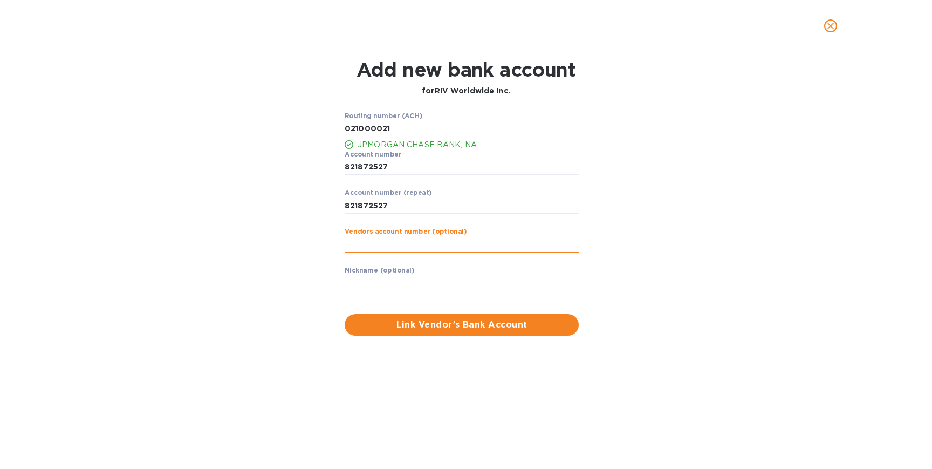
click at [394, 239] on input "text" at bounding box center [462, 244] width 234 height 16
click at [421, 324] on span "Link Vendor’s Bank Account" at bounding box center [461, 324] width 217 height 13
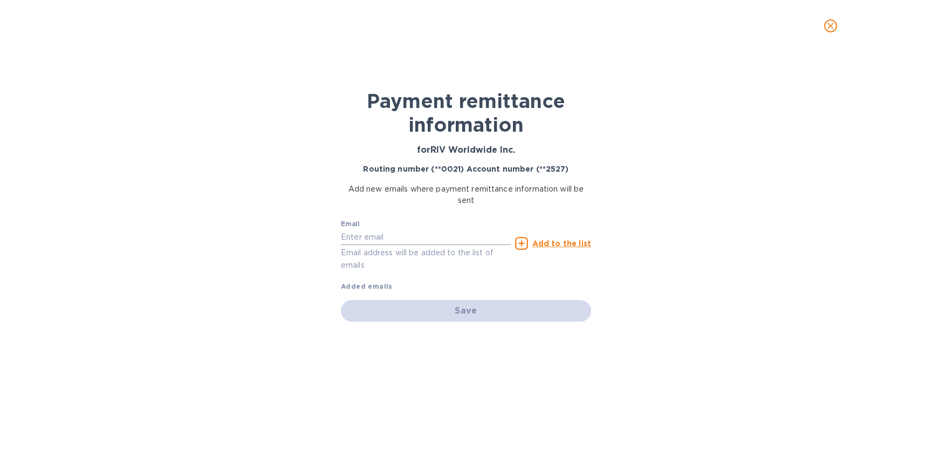
click at [412, 234] on input "text" at bounding box center [426, 237] width 170 height 16
paste input "[EMAIL_ADDRESS][DOMAIN_NAME]"
type input "[EMAIL_ADDRESS][DOMAIN_NAME]"
click at [543, 241] on u "Add to the list" at bounding box center [561, 243] width 59 height 9
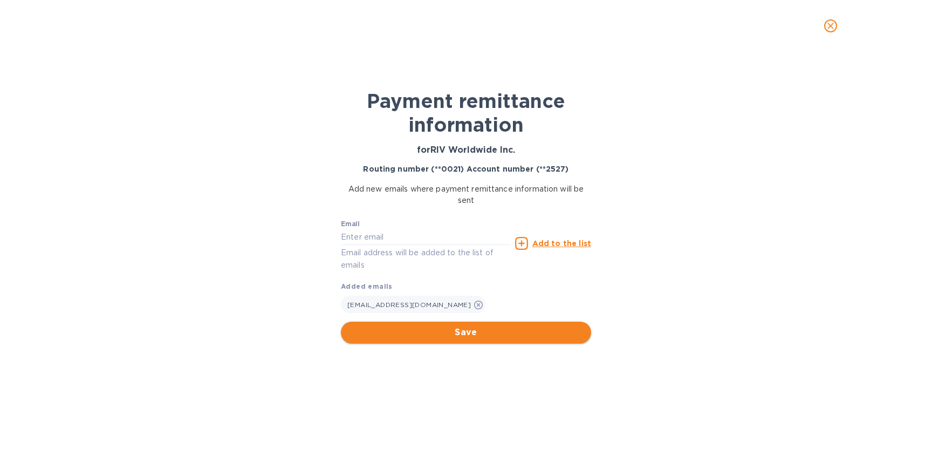
click at [467, 327] on span "Save" at bounding box center [465, 332] width 233 height 13
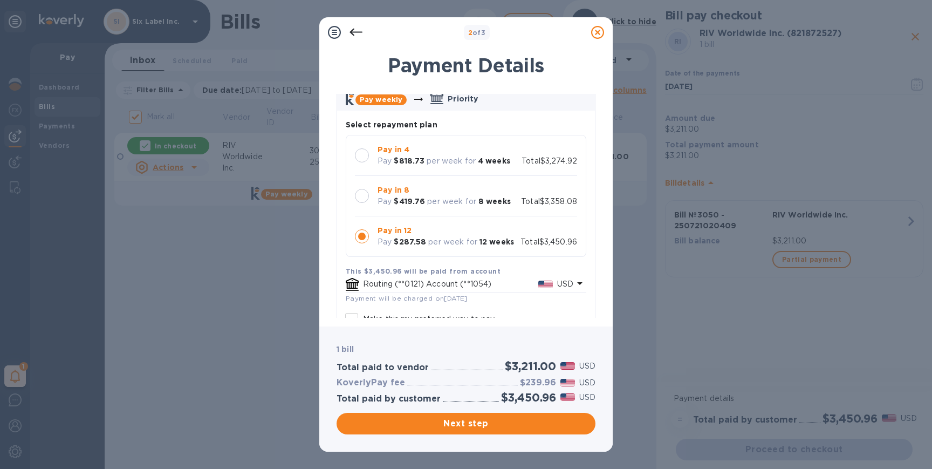
scroll to position [56, 0]
click at [438, 201] on p "per week for" at bounding box center [451, 200] width 49 height 11
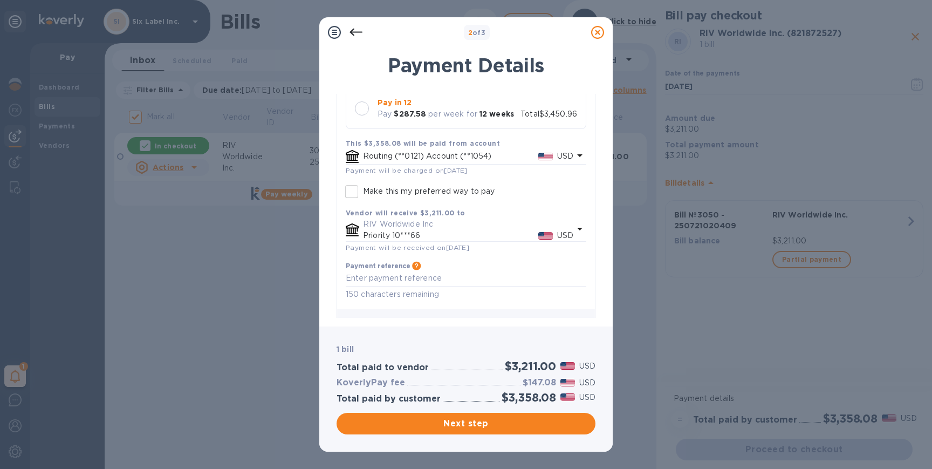
scroll to position [203, 0]
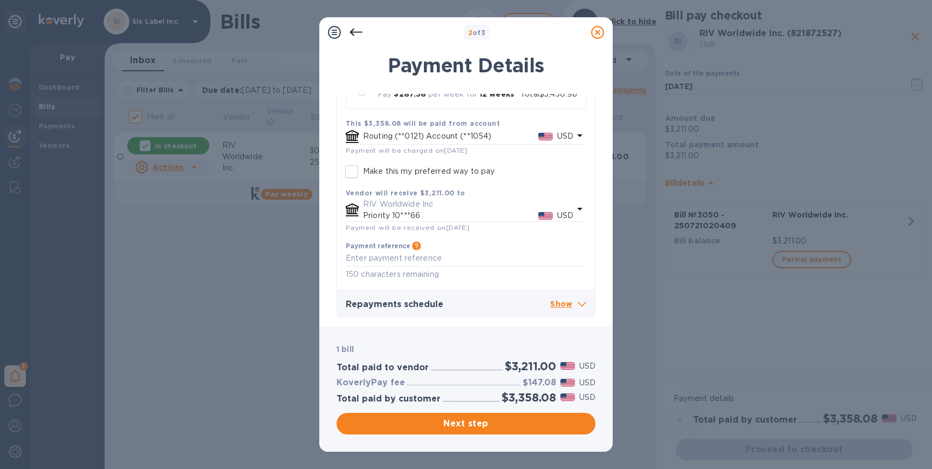
click at [495, 213] on p "Priority 10***66" at bounding box center [450, 215] width 175 height 11
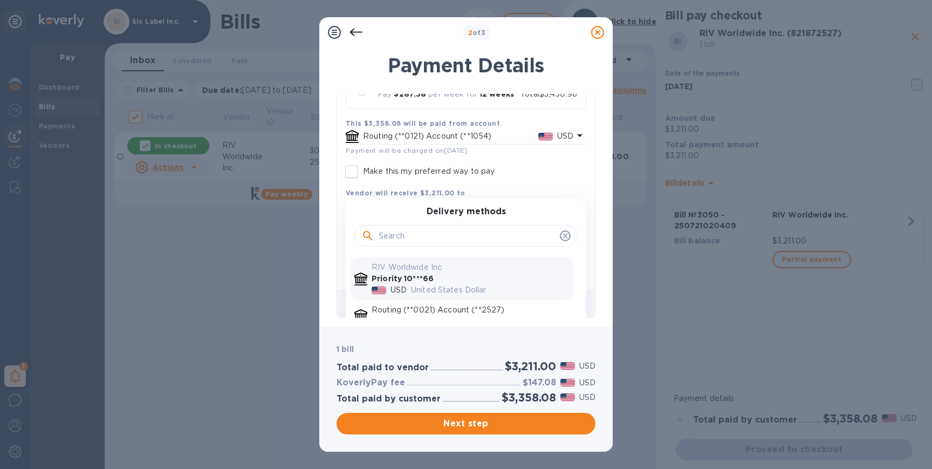
scroll to position [244, 0]
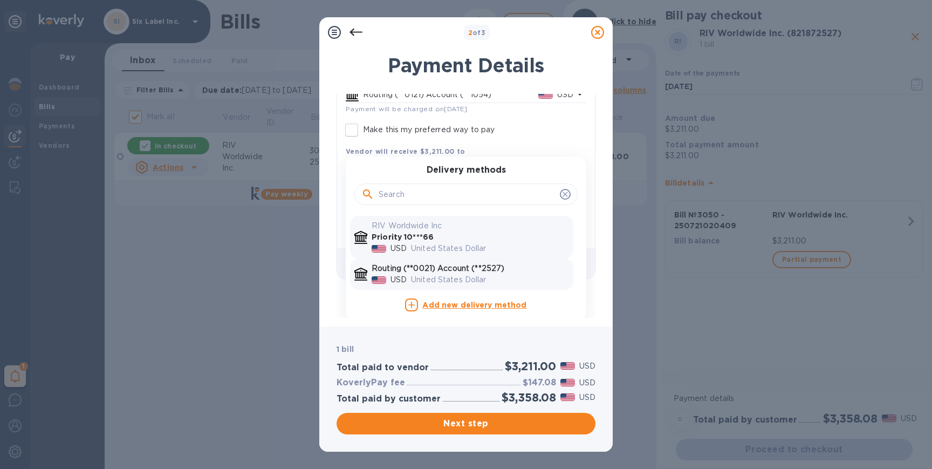
click at [477, 278] on p "United States Dollar" at bounding box center [490, 279] width 158 height 11
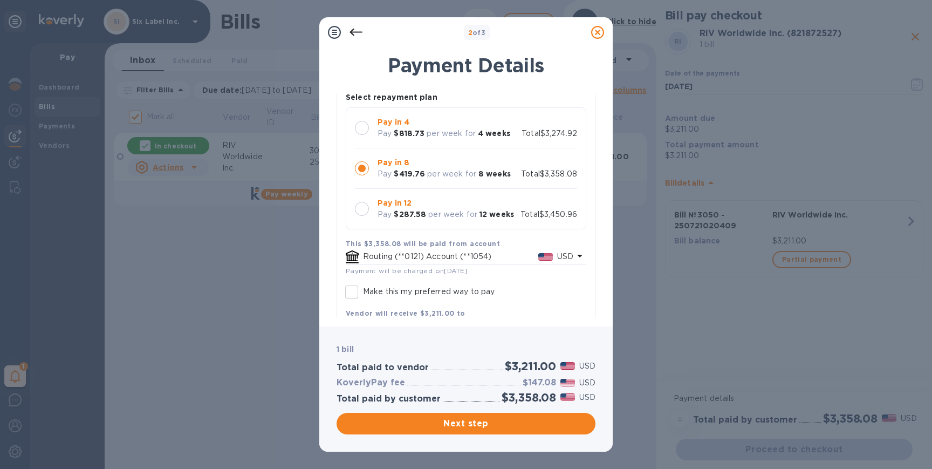
scroll to position [147, 0]
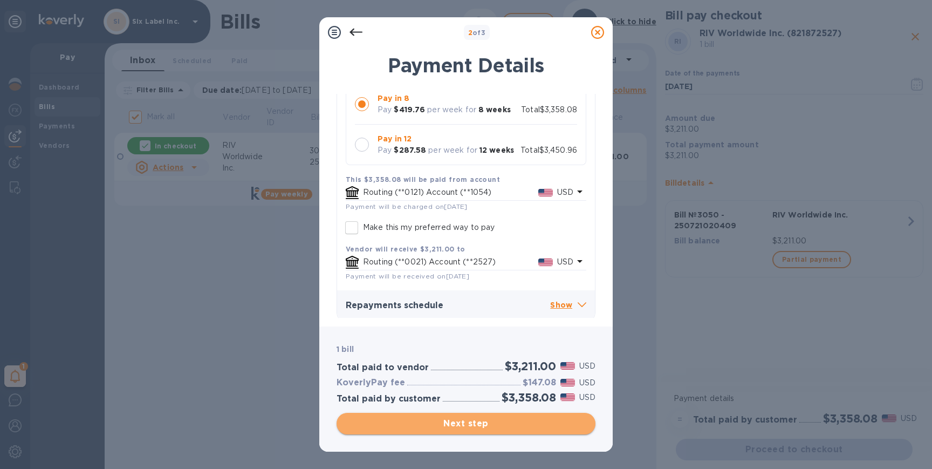
click at [488, 421] on span "Next step" at bounding box center [466, 423] width 242 height 13
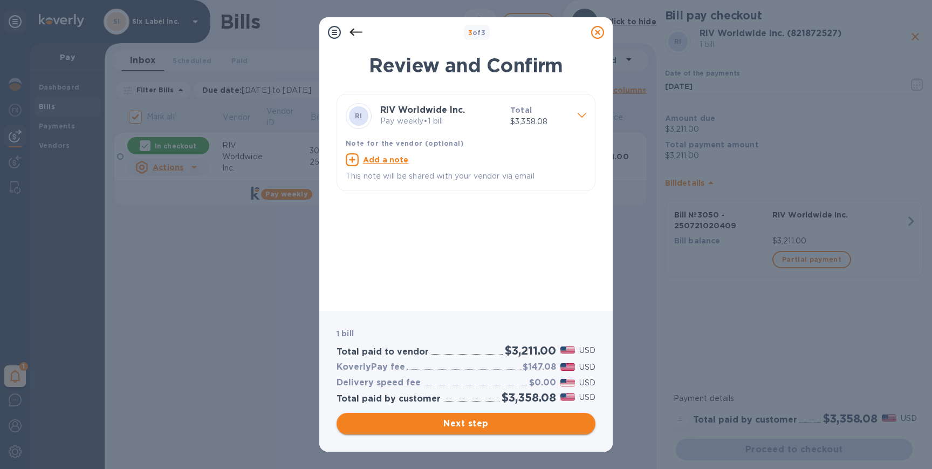
click at [481, 428] on span "Next step" at bounding box center [466, 423] width 242 height 13
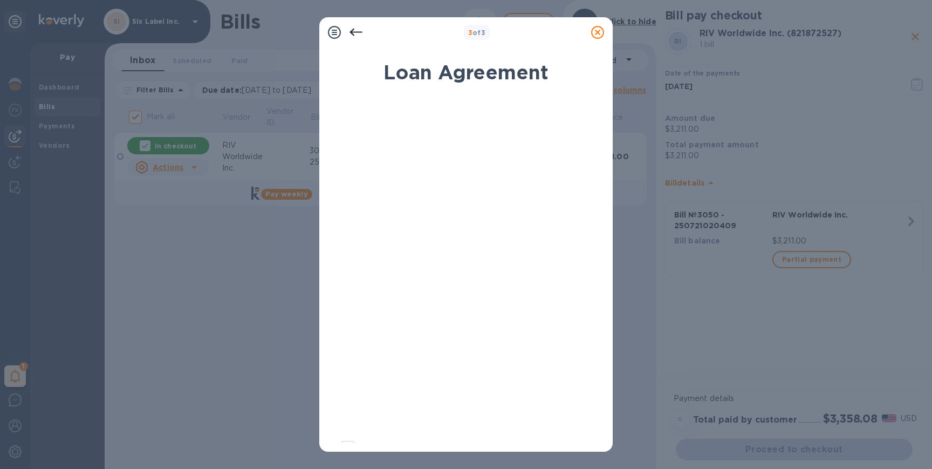
scroll to position [133, 0]
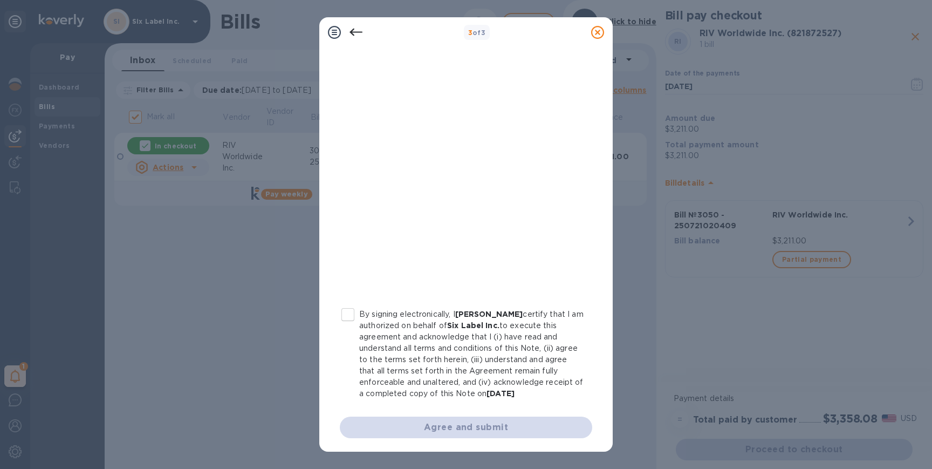
click at [367, 310] on p "By signing electronically, I [PERSON_NAME] certify that I am authorized on beha…" at bounding box center [471, 353] width 224 height 91
click at [359, 310] on input "By signing electronically, I [PERSON_NAME] certify that I am authorized on beha…" at bounding box center [348, 314] width 23 height 23
checkbox input "true"
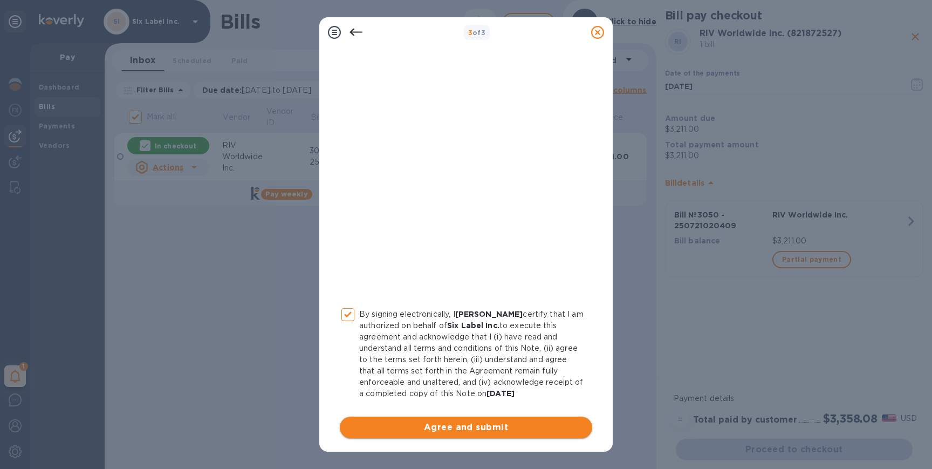
click at [455, 428] on span "Agree and submit" at bounding box center [465, 427] width 235 height 13
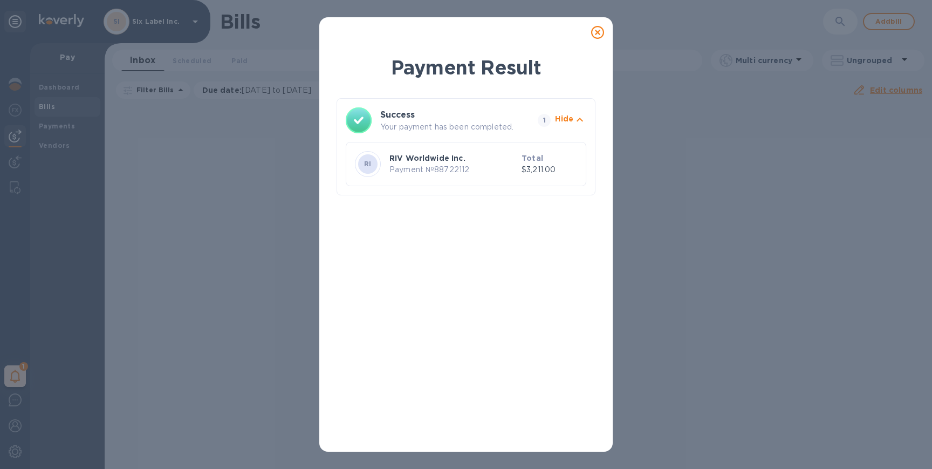
click at [596, 34] on icon at bounding box center [597, 32] width 13 height 13
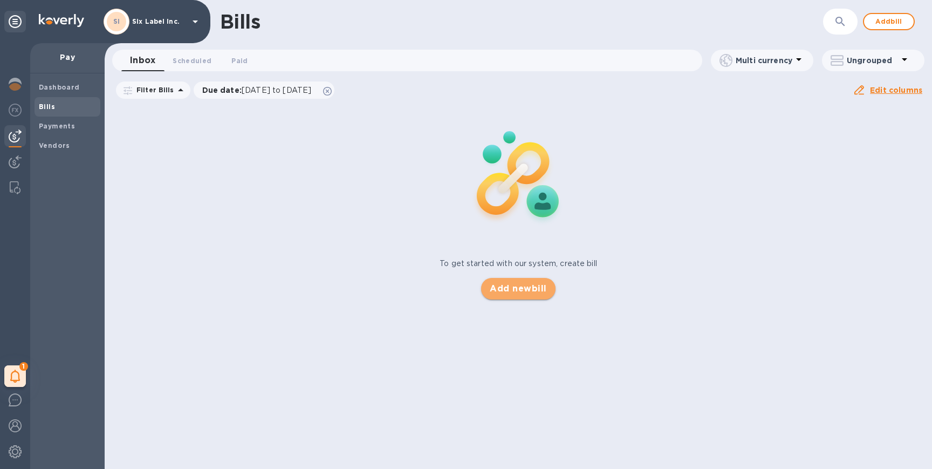
click at [529, 287] on span "Add new bill" at bounding box center [518, 288] width 57 height 13
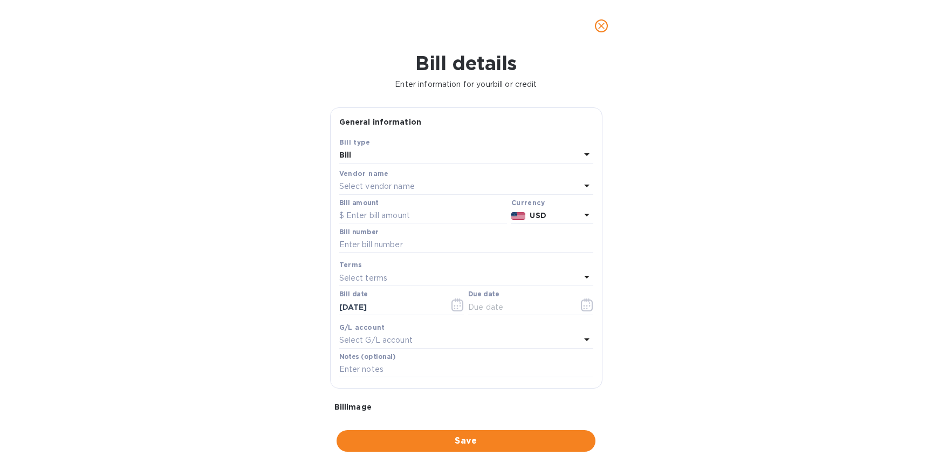
click at [418, 181] on div "Select vendor name" at bounding box center [459, 186] width 241 height 15
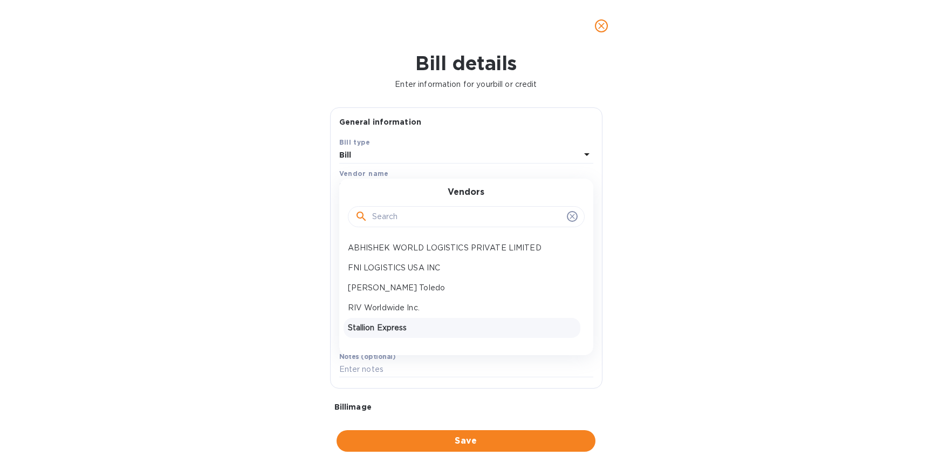
scroll to position [94, 0]
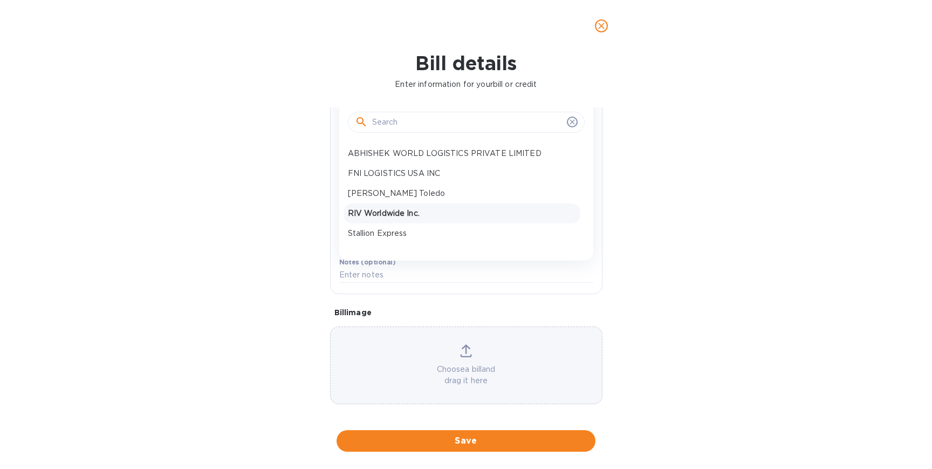
click at [395, 211] on p "RIV Worldwide Inc." at bounding box center [462, 213] width 228 height 11
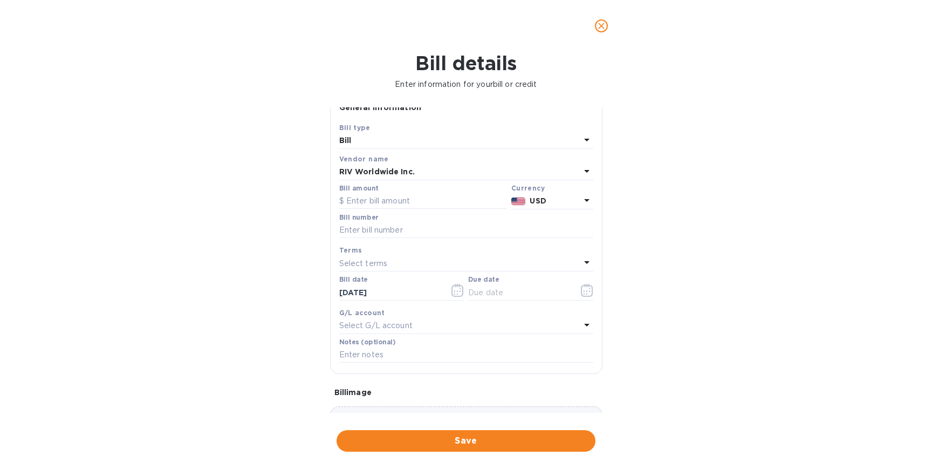
scroll to position [11, 0]
click at [390, 197] on input "text" at bounding box center [423, 205] width 168 height 16
type input "3,247.26"
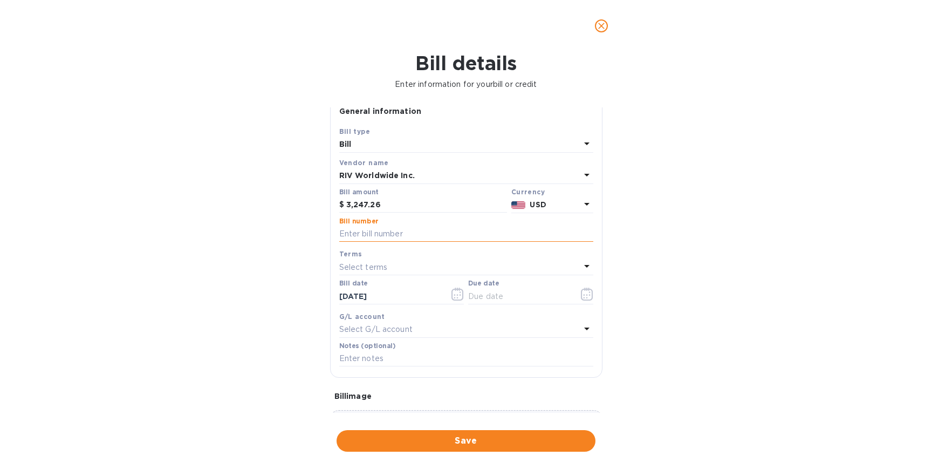
click at [395, 231] on input "text" at bounding box center [466, 234] width 254 height 16
paste input "3068 - 250721030017"
type input "3068 - 250721030017"
click at [403, 264] on div "Select terms" at bounding box center [459, 266] width 241 height 15
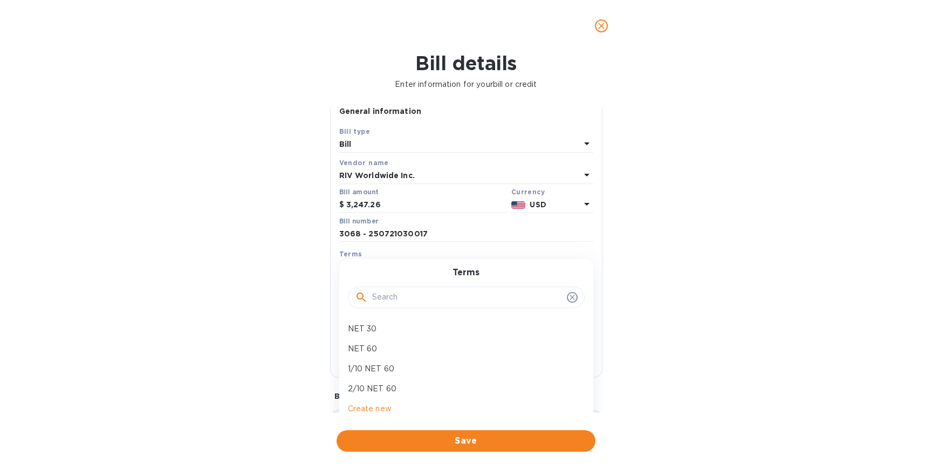
click at [377, 314] on div "Terms NET 30 NET 60 1/10 NET 60 2/10 NET 60 Create new" at bounding box center [466, 347] width 254 height 176
click at [368, 332] on div "NET 30" at bounding box center [462, 329] width 237 height 20
type input "[DATE]"
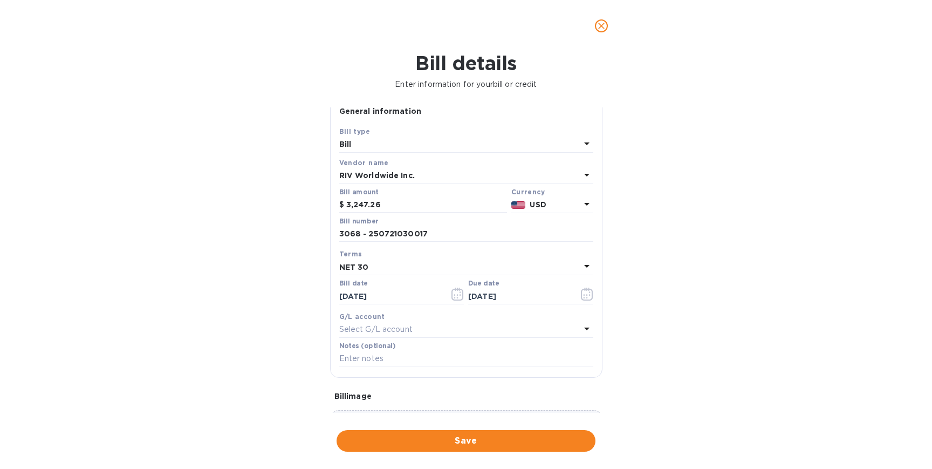
scroll to position [94, 0]
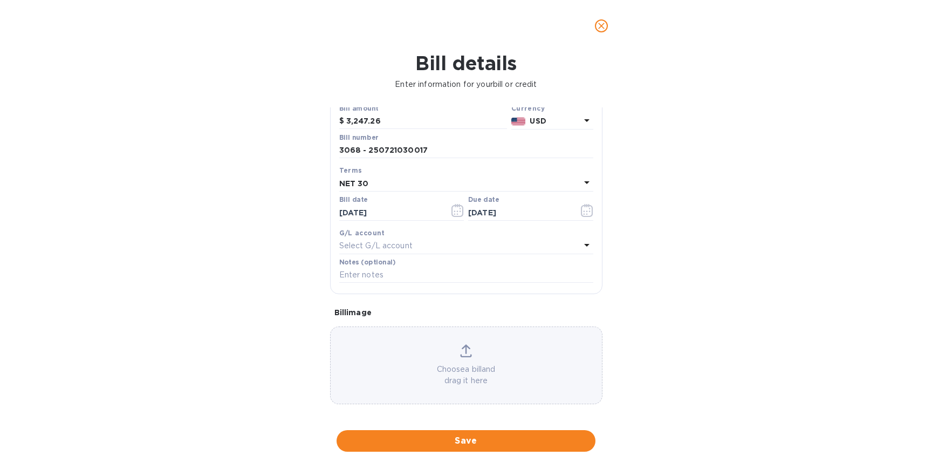
click at [464, 351] on icon at bounding box center [466, 350] width 12 height 13
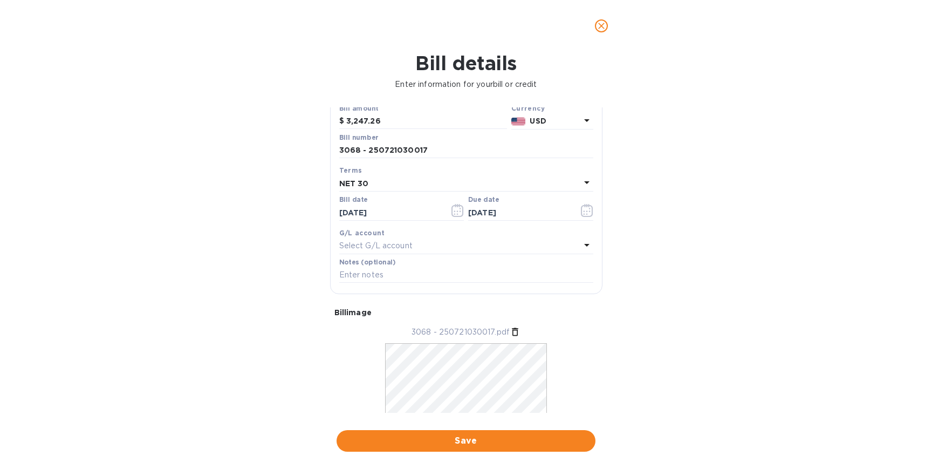
scroll to position [127, 0]
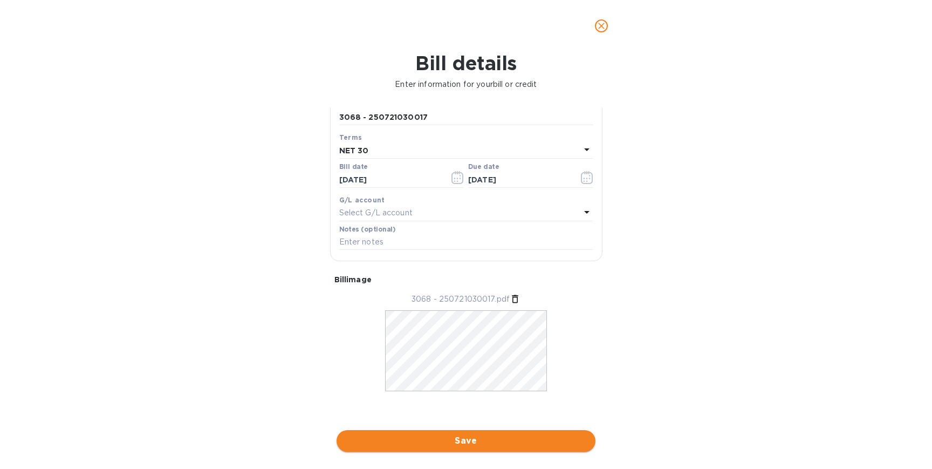
click at [446, 440] on span "Save" at bounding box center [466, 440] width 242 height 13
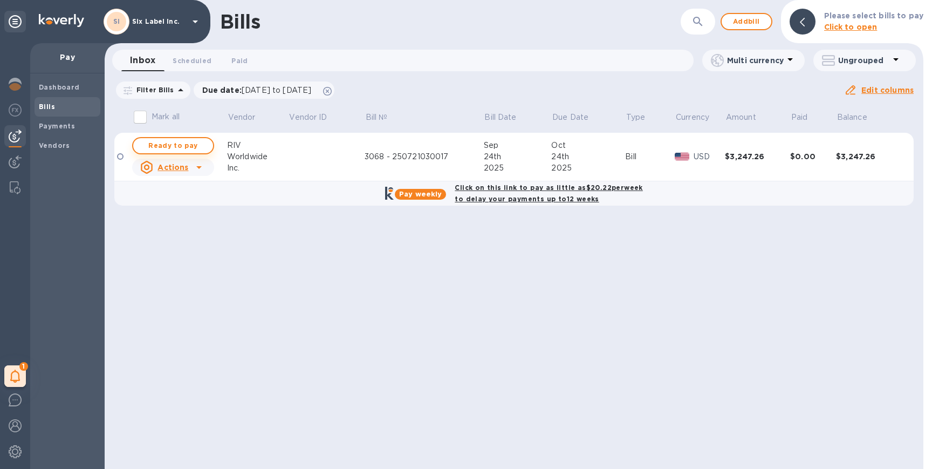
click at [192, 146] on span "Ready to pay" at bounding box center [173, 145] width 63 height 13
checkbox input "true"
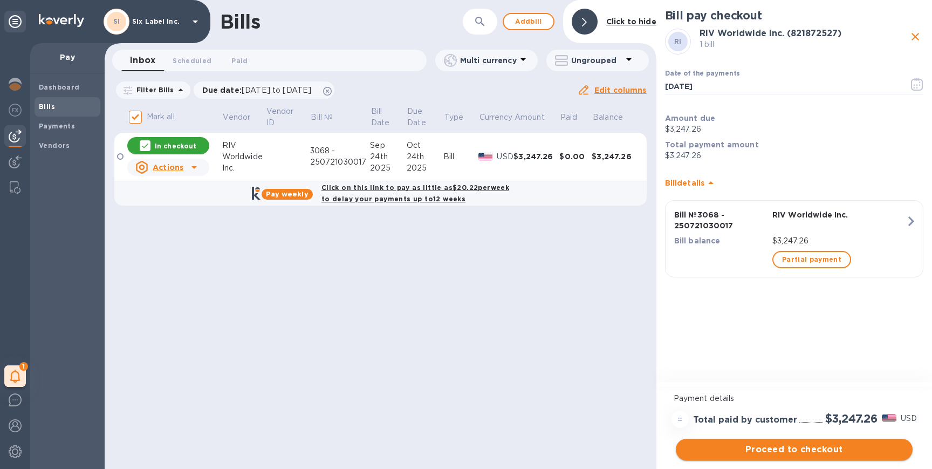
click at [774, 449] on span "Proceed to checkout" at bounding box center [794, 449] width 220 height 13
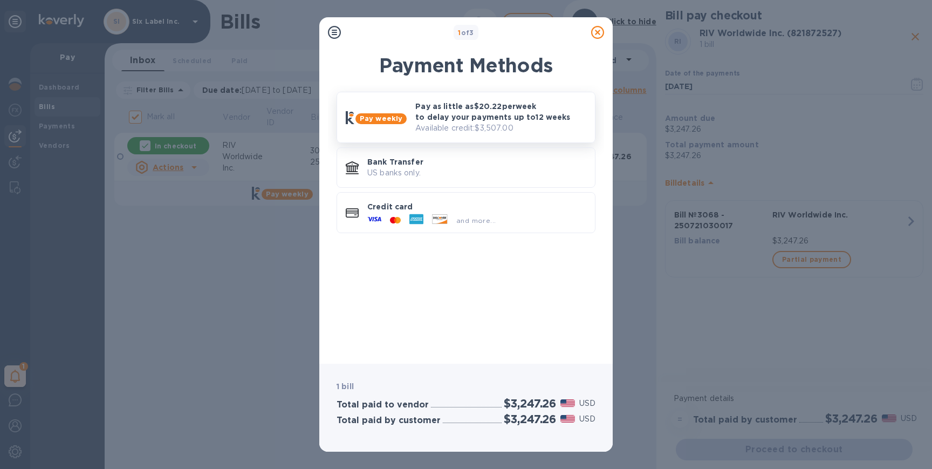
click at [467, 118] on p "Pay as little as $20.22 per week to delay your payments up to 12 weeks" at bounding box center [500, 112] width 171 height 22
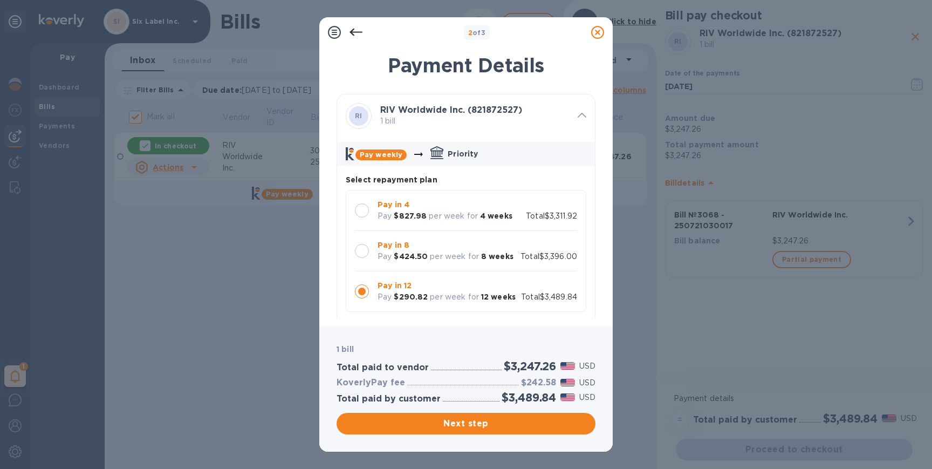
click at [386, 243] on b "Pay in 8" at bounding box center [394, 245] width 32 height 9
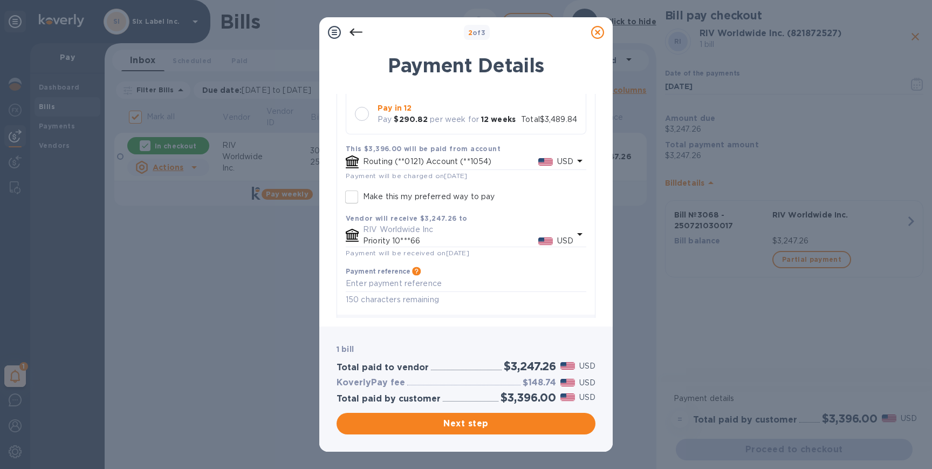
scroll to position [203, 0]
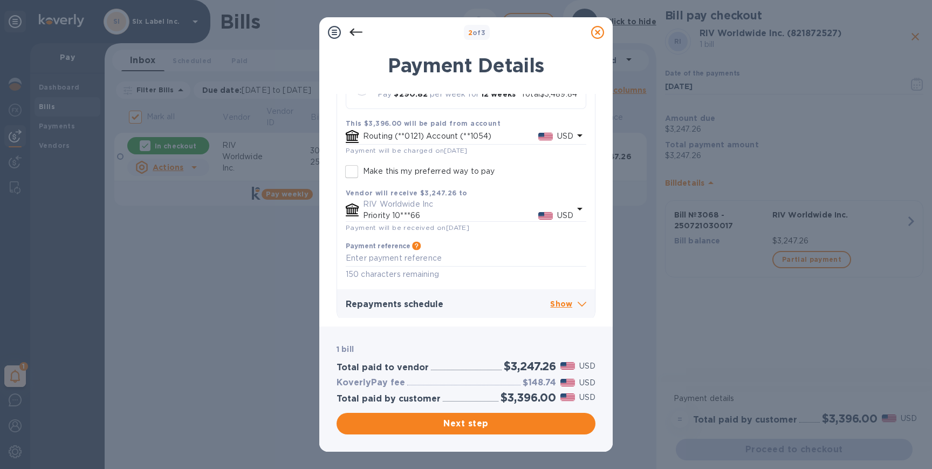
click at [484, 213] on p "Priority 10***66" at bounding box center [450, 215] width 175 height 11
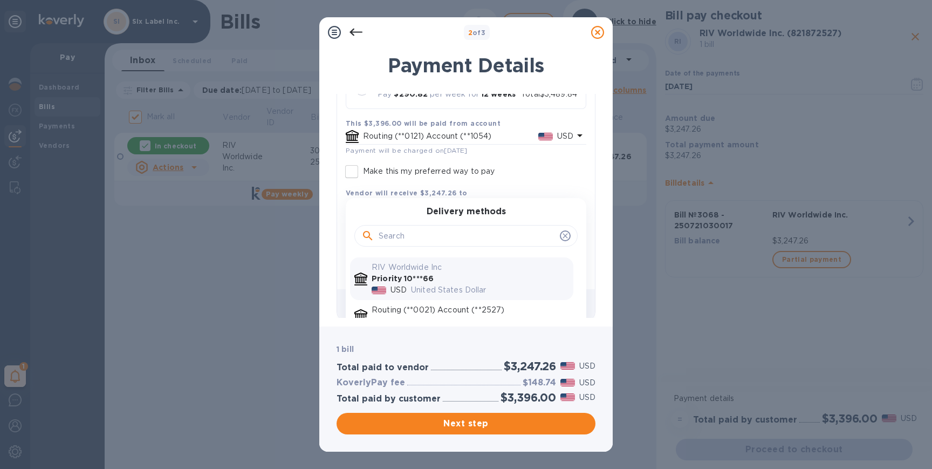
scroll to position [244, 0]
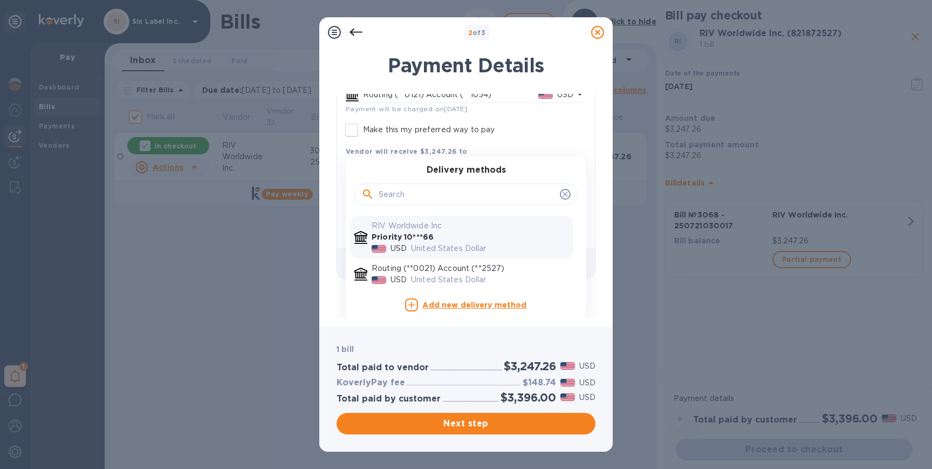
click at [466, 303] on b "Add new delivery method" at bounding box center [474, 304] width 104 height 9
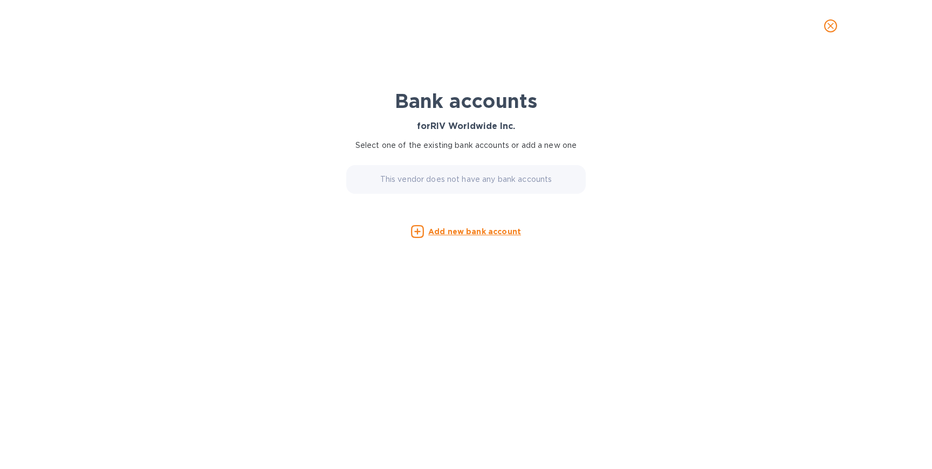
scroll to position [203, 0]
click at [456, 234] on u "Add new bank account" at bounding box center [474, 231] width 93 height 9
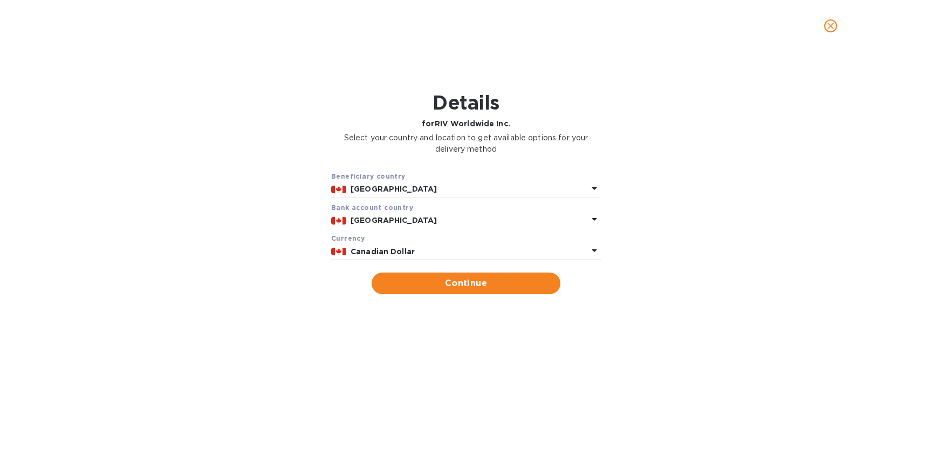
click at [410, 250] on b "Canadian Dollar" at bounding box center [383, 251] width 64 height 9
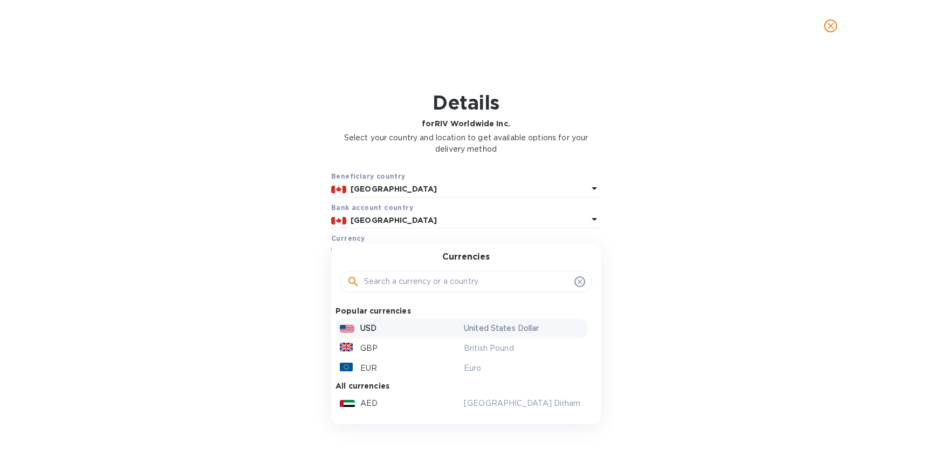
click at [383, 327] on div "USD" at bounding box center [400, 328] width 124 height 16
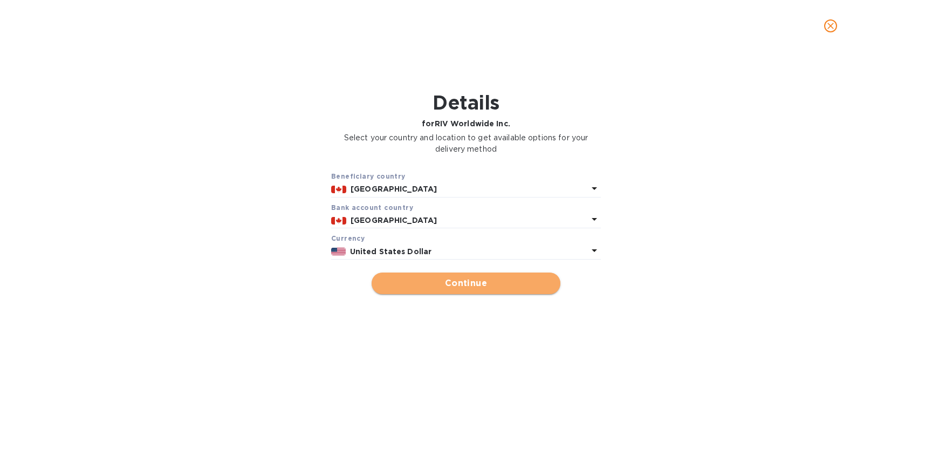
click at [435, 281] on span "Continue" at bounding box center [466, 283] width 172 height 13
type input "RIV Worldwide Inc."
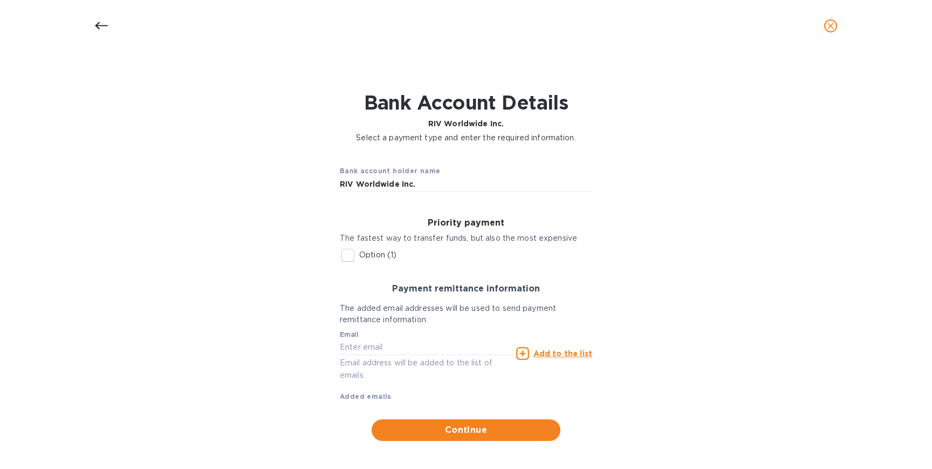
scroll to position [4, 0]
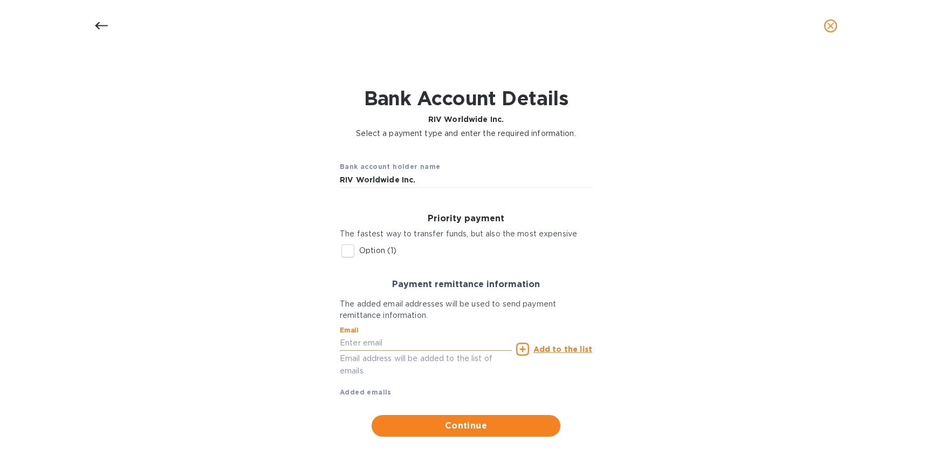
click at [380, 346] on input "text" at bounding box center [426, 343] width 172 height 16
paste input "[EMAIL_ADDRESS][DOMAIN_NAME]"
type input "[EMAIL_ADDRESS][DOMAIN_NAME]"
click at [550, 351] on u "Add to the list" at bounding box center [562, 349] width 59 height 9
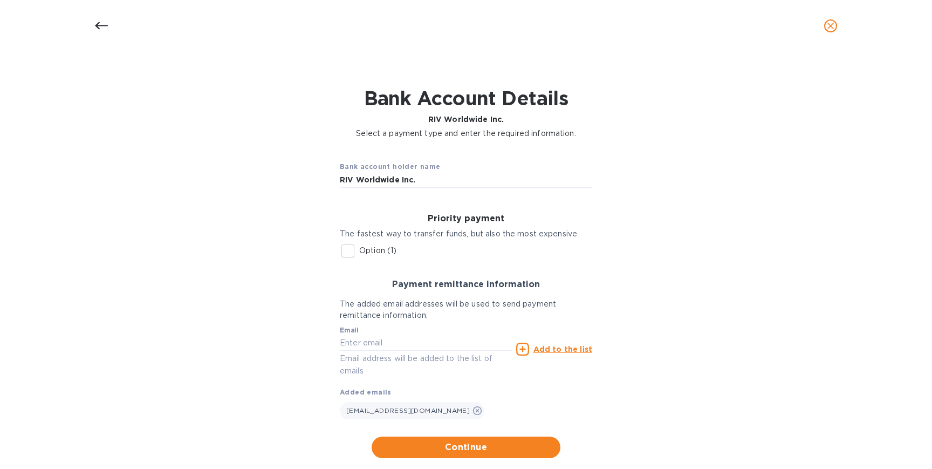
scroll to position [26, 0]
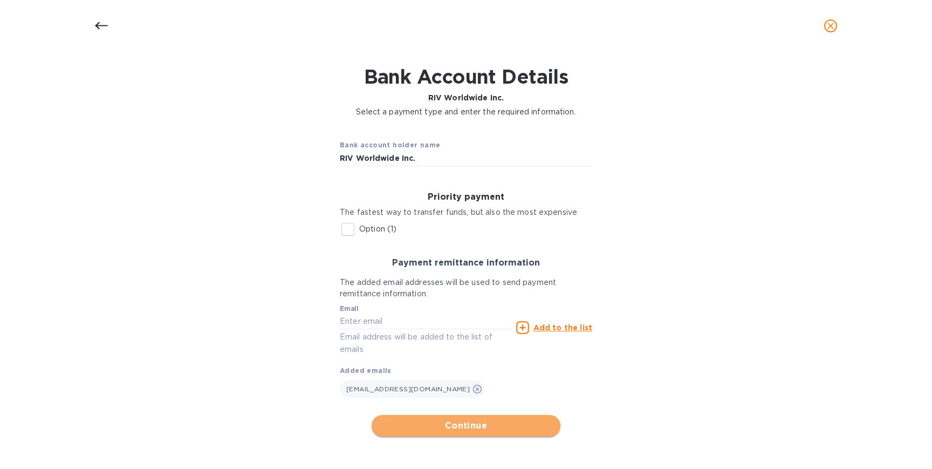
click at [449, 425] on span "Continue" at bounding box center [466, 425] width 172 height 13
click at [435, 427] on span "Continue" at bounding box center [466, 425] width 172 height 13
click at [369, 231] on p "Option (1)" at bounding box center [377, 228] width 37 height 11
click at [359, 231] on input "Option (1)" at bounding box center [348, 229] width 23 height 23
checkbox input "true"
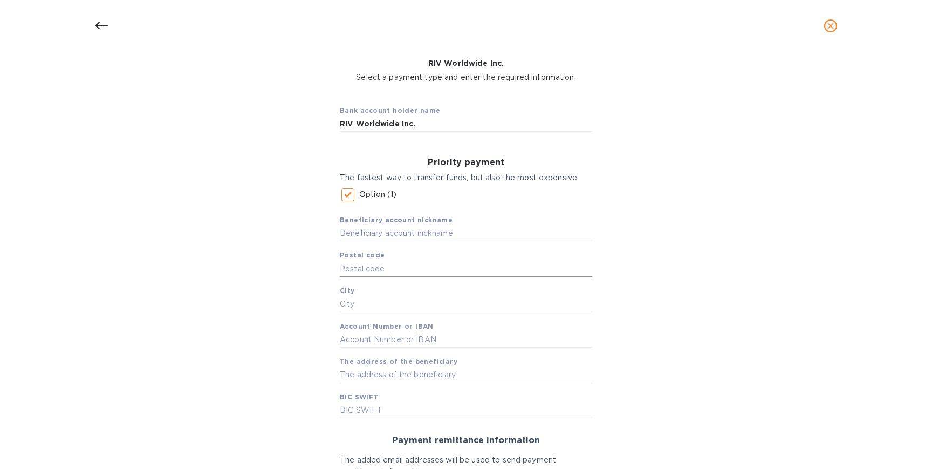
scroll to position [0, 0]
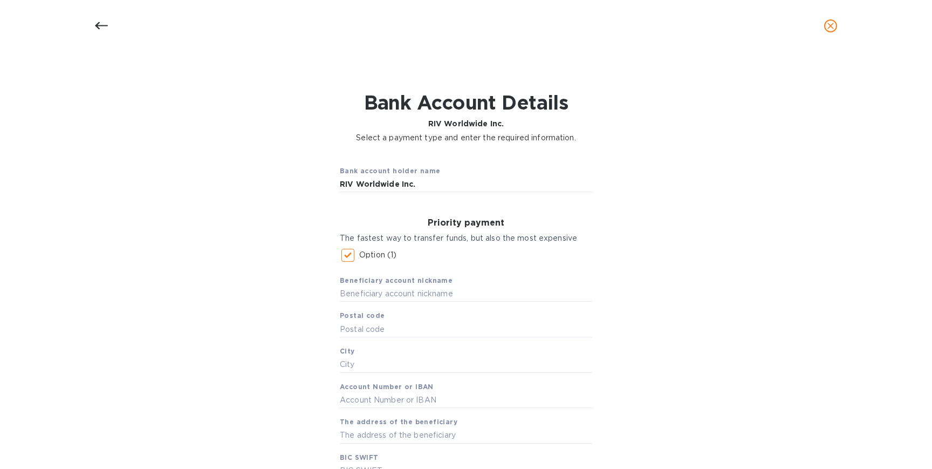
click at [827, 23] on icon "close" at bounding box center [830, 25] width 11 height 11
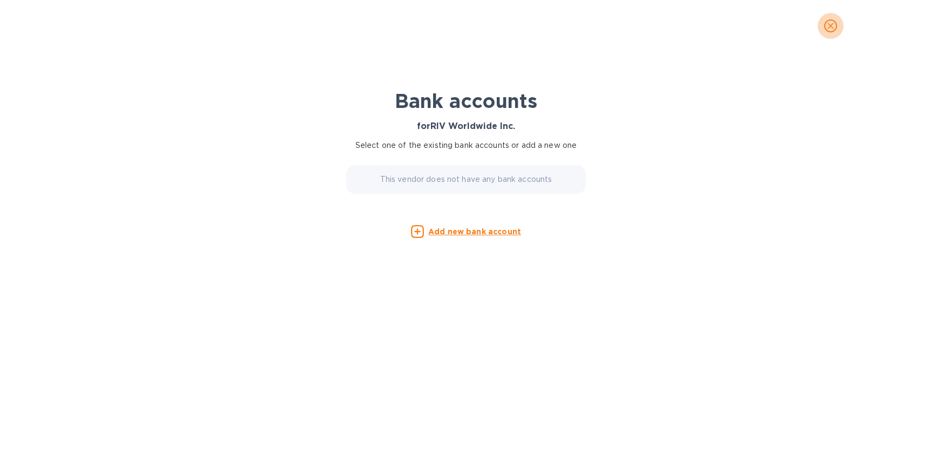
click at [830, 25] on icon "close" at bounding box center [830, 26] width 6 height 6
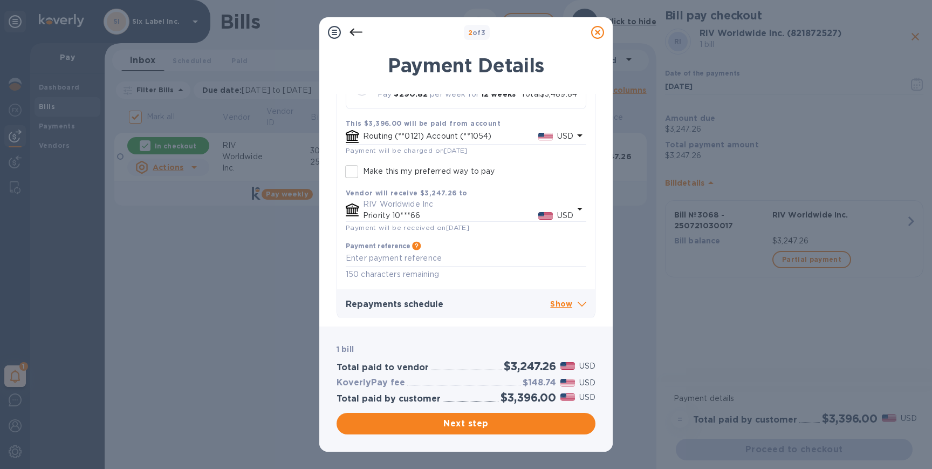
click at [478, 214] on p "Priority 10***66" at bounding box center [450, 215] width 175 height 11
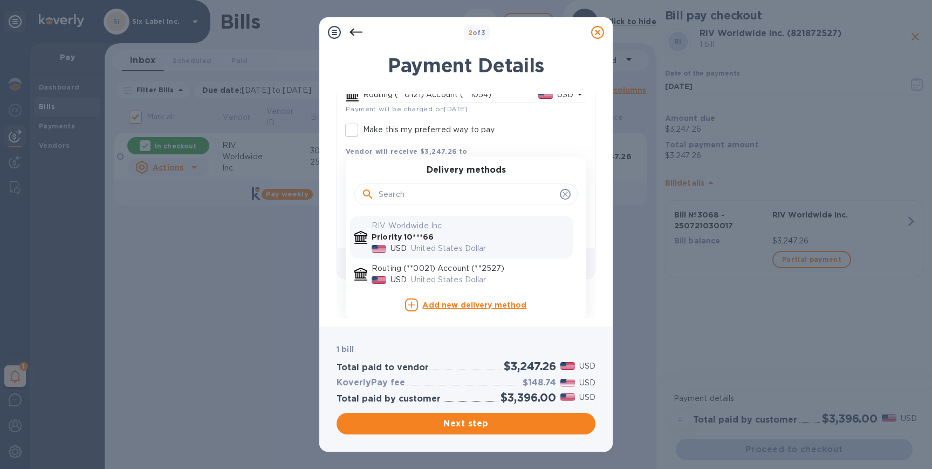
click at [470, 241] on div "United States Dollar" at bounding box center [490, 249] width 162 height 16
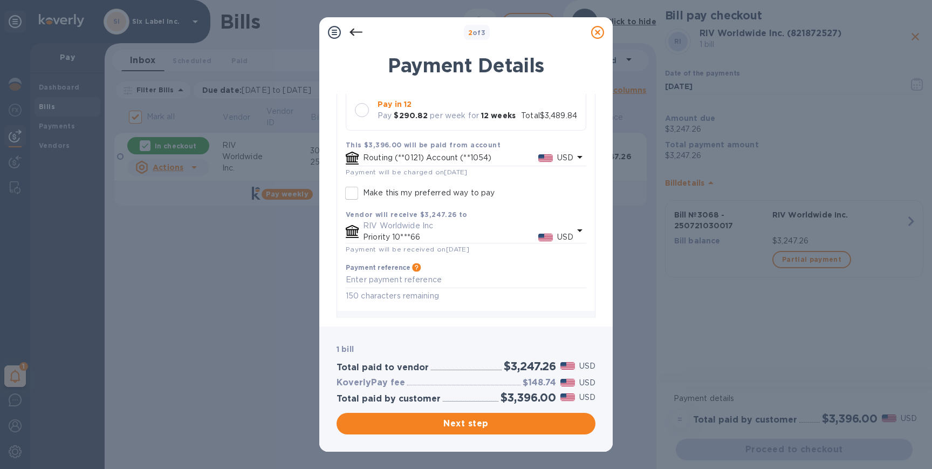
scroll to position [203, 0]
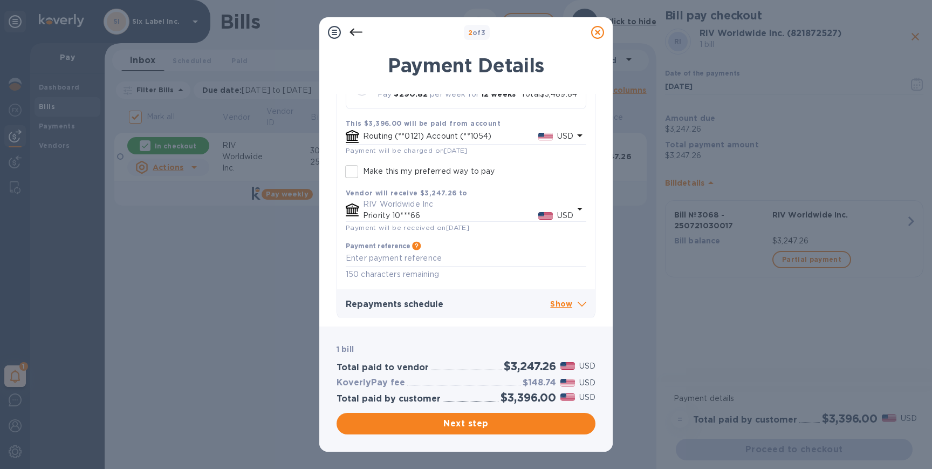
click at [468, 436] on div "1 bill Total paid to vendor $3,247.26 USD KoverlyPay fee $148.74 USD Total paid…" at bounding box center [465, 388] width 293 height 125
click at [467, 428] on span "Next step" at bounding box center [466, 423] width 242 height 13
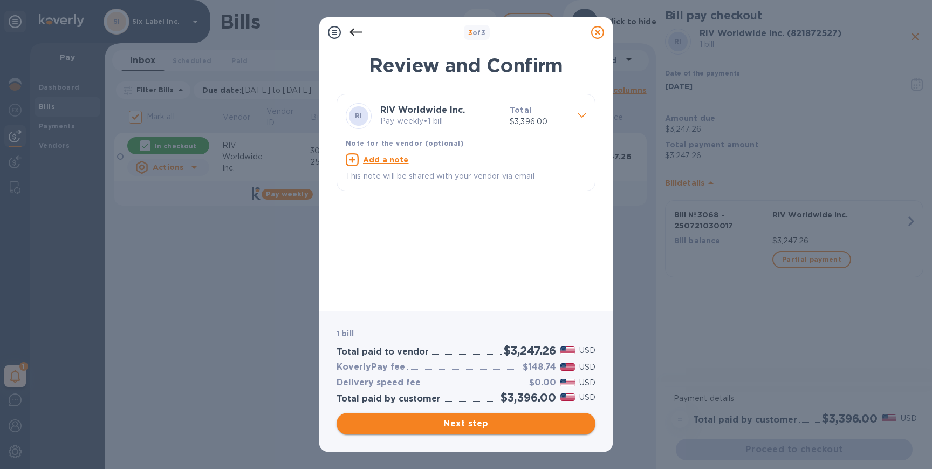
click at [493, 429] on span "Next step" at bounding box center [466, 423] width 242 height 13
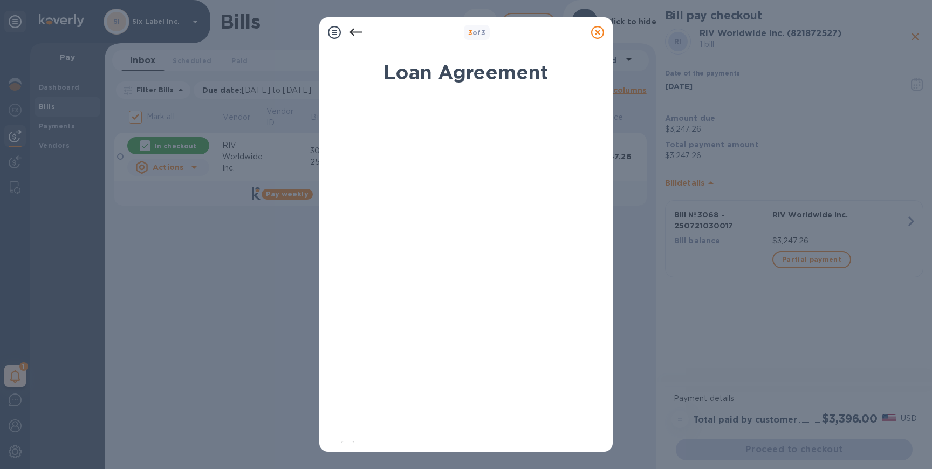
scroll to position [133, 0]
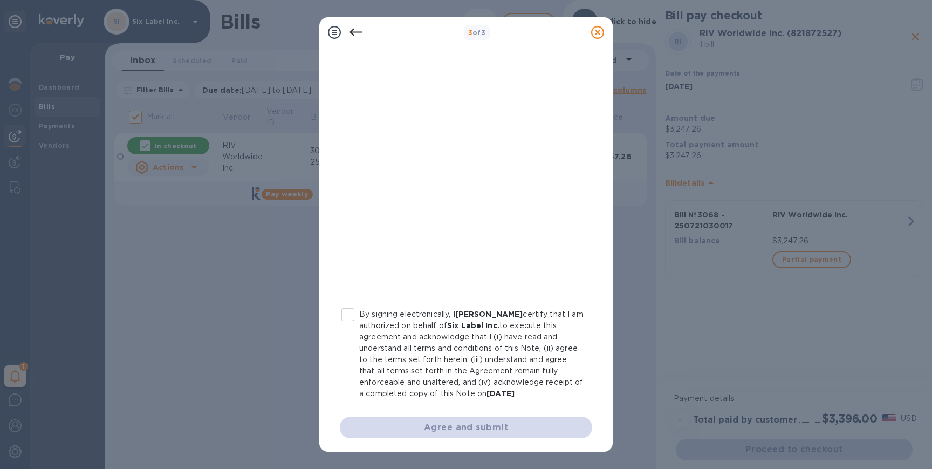
click at [366, 316] on p "By signing electronically, I [PERSON_NAME] certify that I am authorized on beha…" at bounding box center [471, 353] width 224 height 91
click at [359, 316] on input "By signing electronically, I [PERSON_NAME] certify that I am authorized on beha…" at bounding box center [348, 314] width 23 height 23
checkbox input "true"
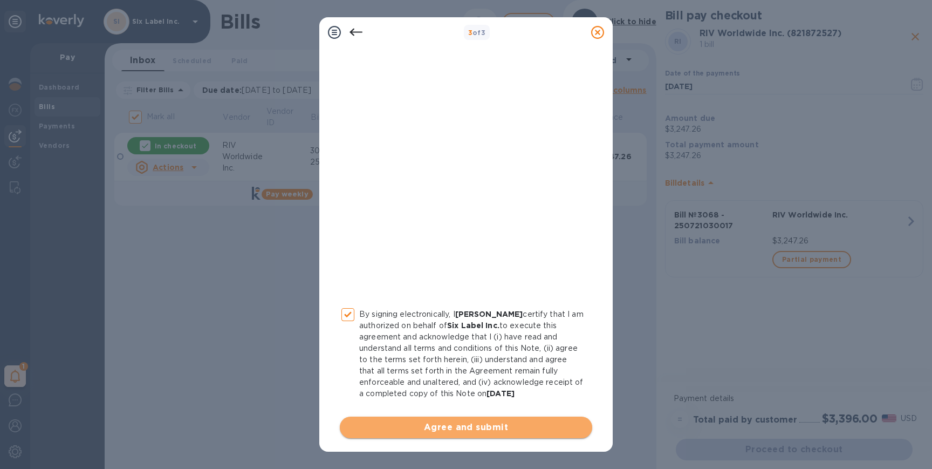
click at [471, 431] on span "Agree and submit" at bounding box center [465, 427] width 235 height 13
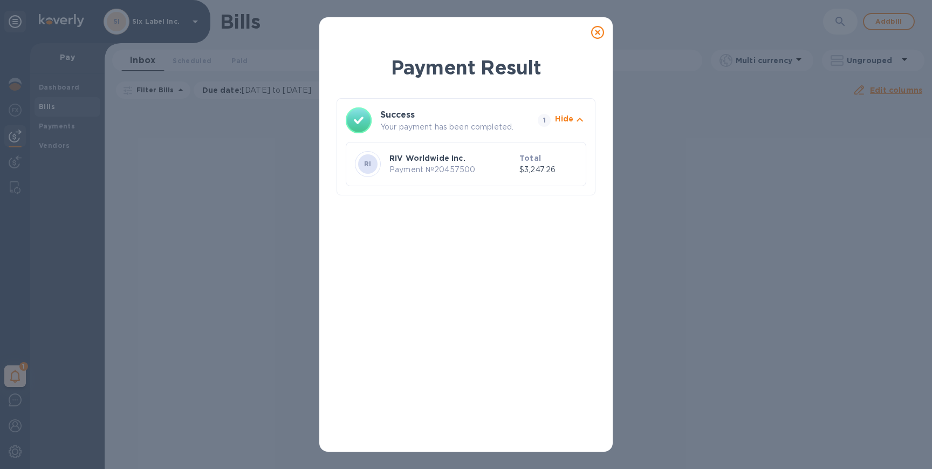
click at [593, 32] on icon at bounding box center [597, 32] width 13 height 13
